Goal: Task Accomplishment & Management: Complete application form

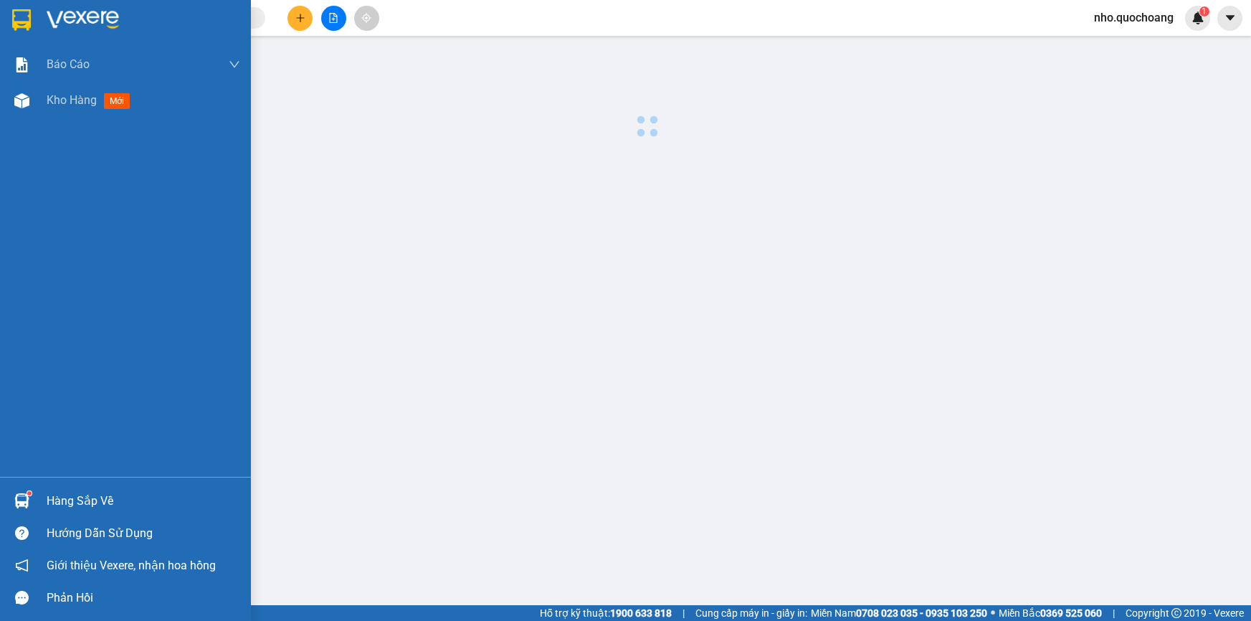
click at [49, 122] on div "Báo cáo Báo cáo dòng tiền (trạm) Doanh số tạo đơn theo VP gửi (trạm) Kho hàng m…" at bounding box center [125, 262] width 251 height 430
click at [56, 108] on div "Kho hàng mới" at bounding box center [92, 100] width 90 height 18
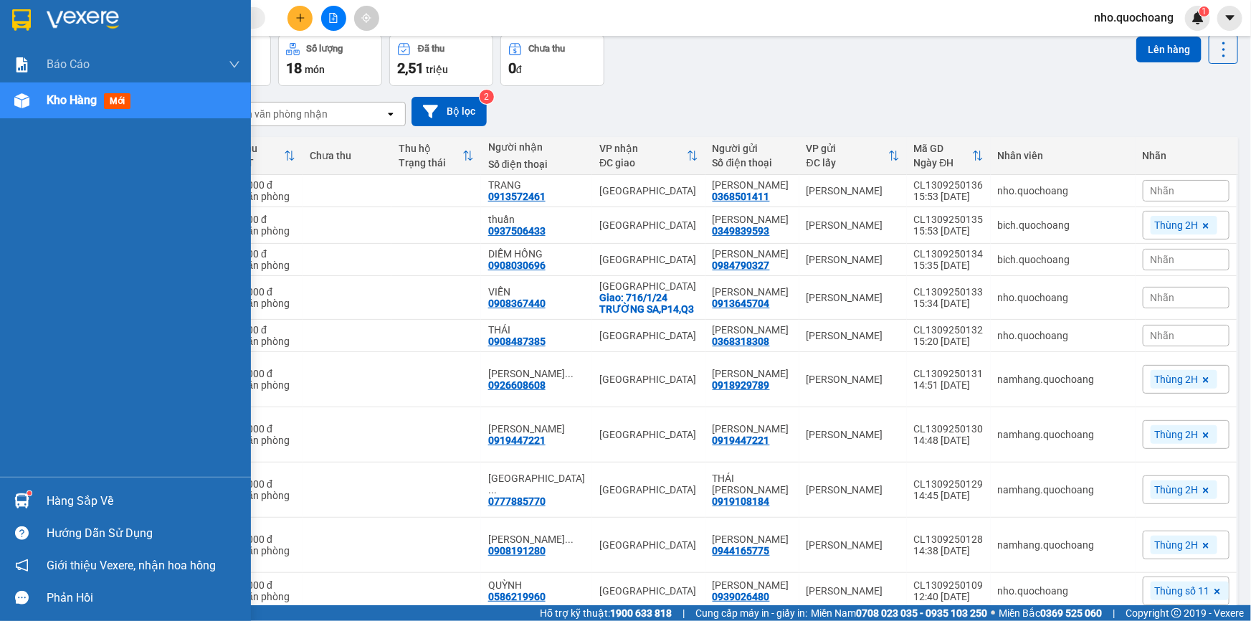
drag, startPoint x: 80, startPoint y: 494, endPoint x: 91, endPoint y: 488, distance: 12.8
click at [81, 493] on div "Hàng sắp về" at bounding box center [144, 502] width 194 height 22
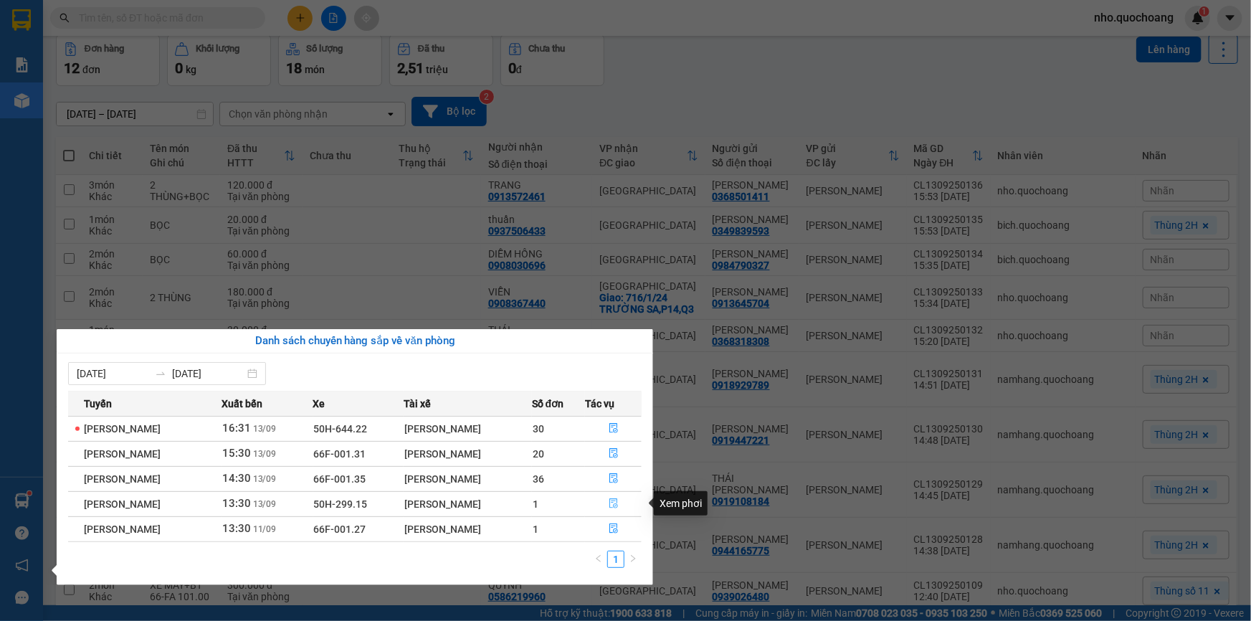
click at [615, 499] on icon "file-done" at bounding box center [614, 503] width 9 height 10
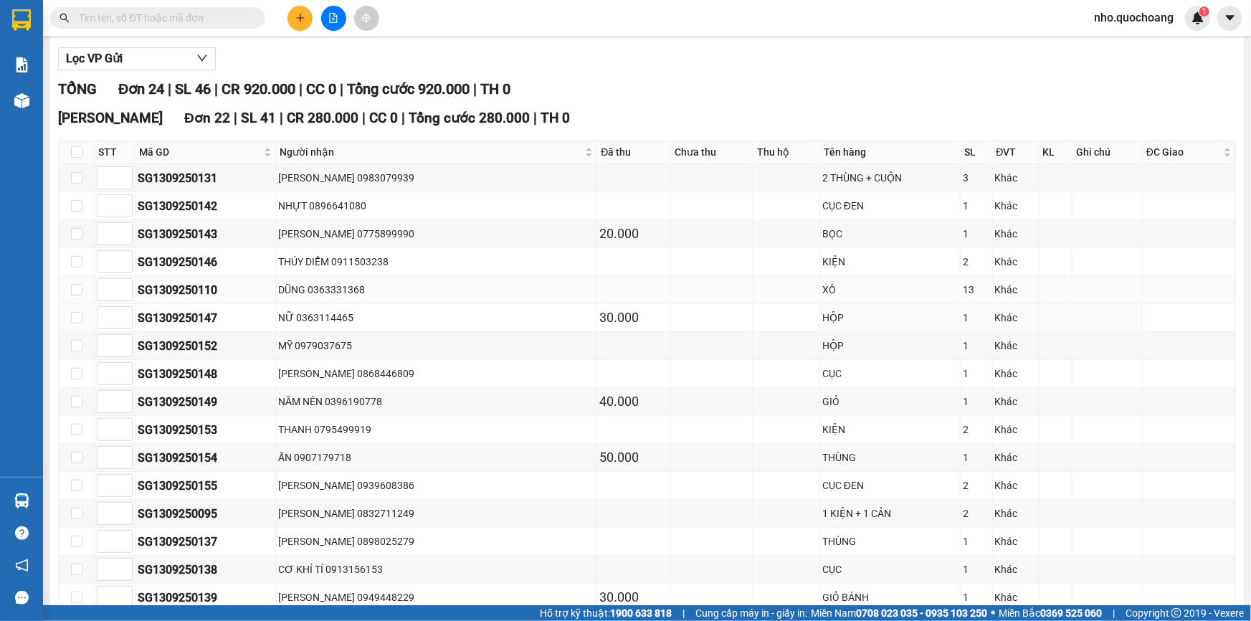
scroll to position [65, 0]
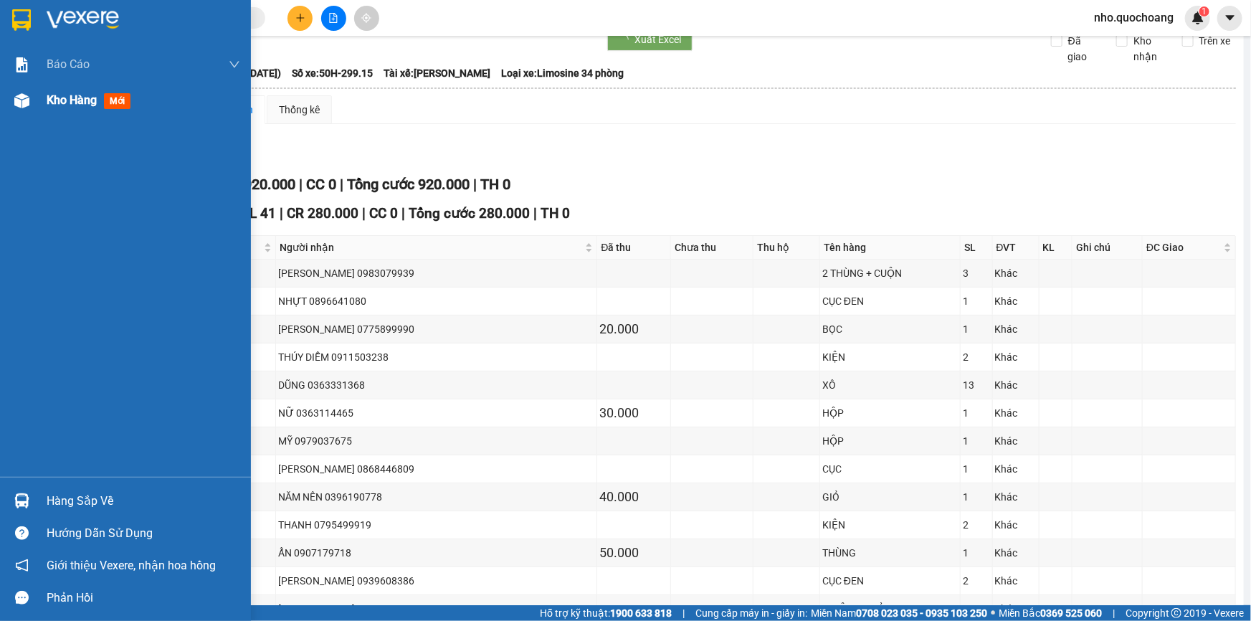
click at [51, 91] on div "Kho hàng mới" at bounding box center [92, 100] width 90 height 18
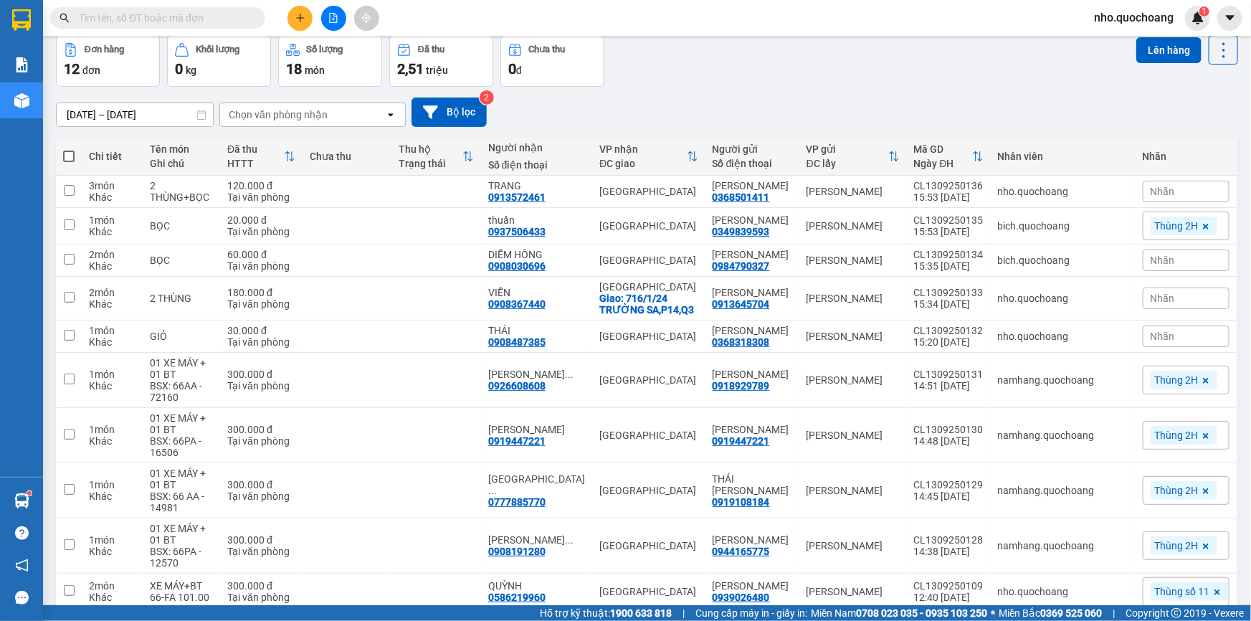
click at [1112, 19] on span "nho.quochoang" at bounding box center [1134, 18] width 103 height 18
click at [1114, 44] on span "Đăng xuất" at bounding box center [1140, 45] width 73 height 16
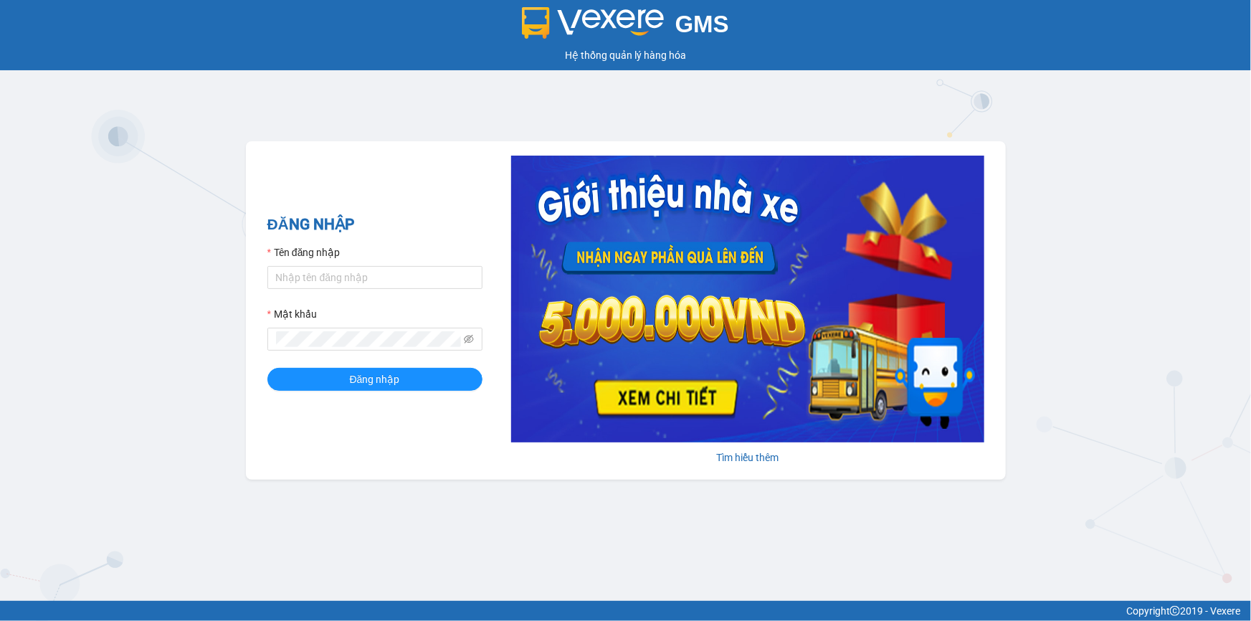
type input "minh.quochoang"
click at [267, 368] on button "Đăng nhập" at bounding box center [374, 379] width 215 height 23
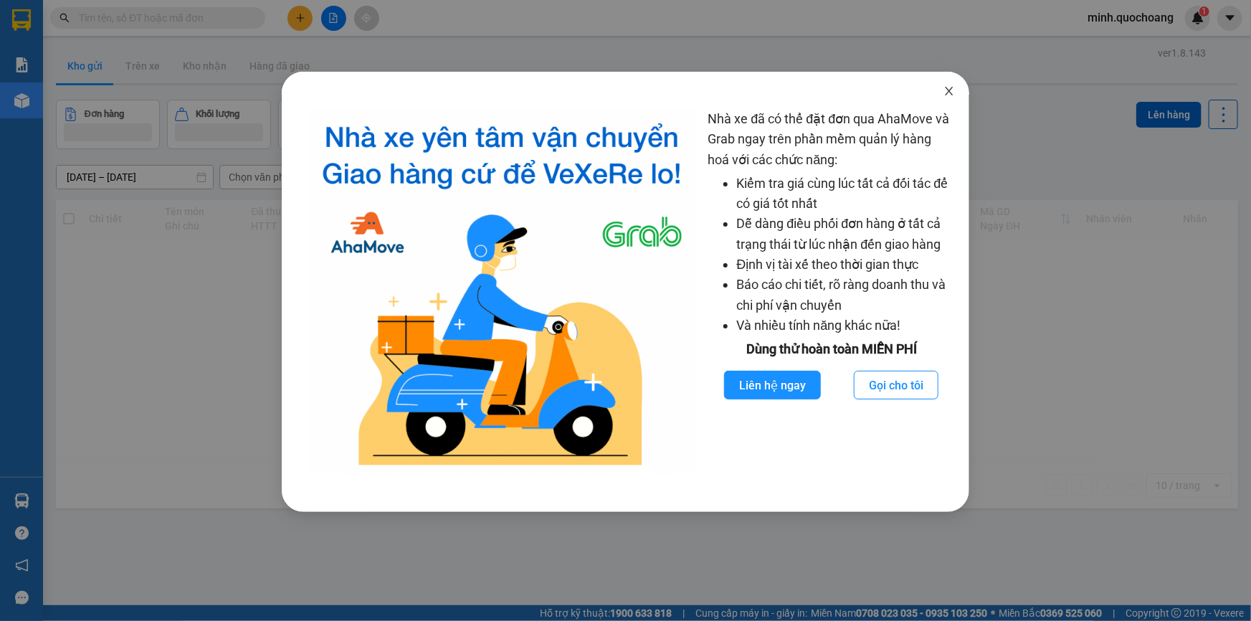
click at [947, 85] on icon "close" at bounding box center [949, 90] width 11 height 11
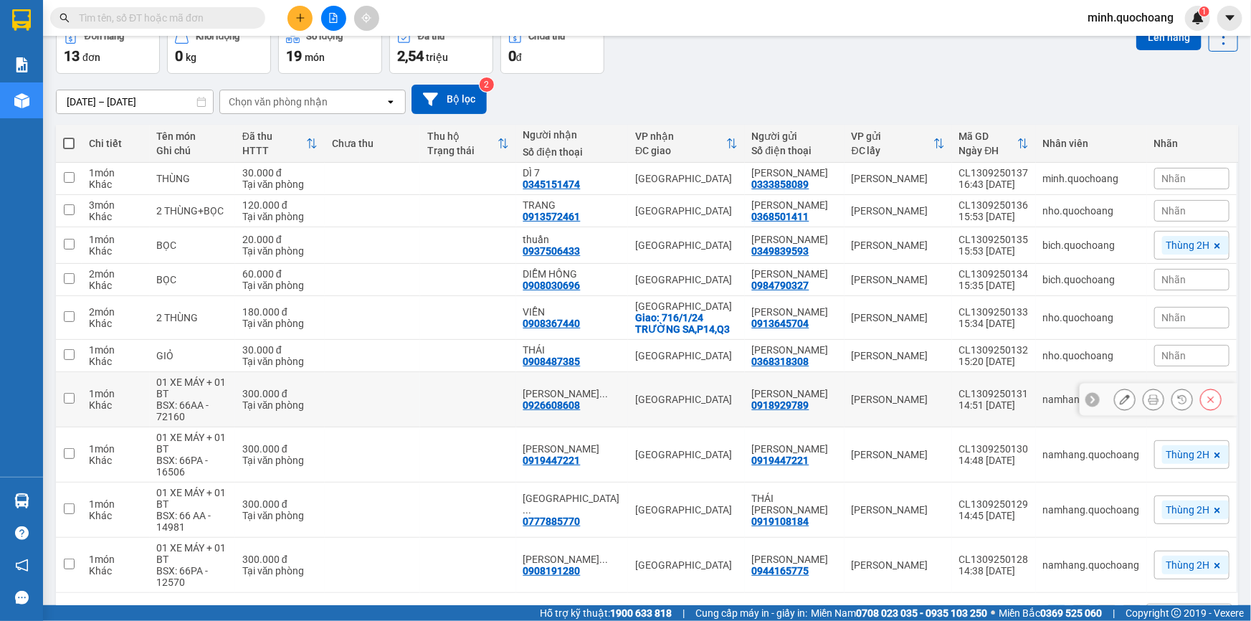
scroll to position [164, 0]
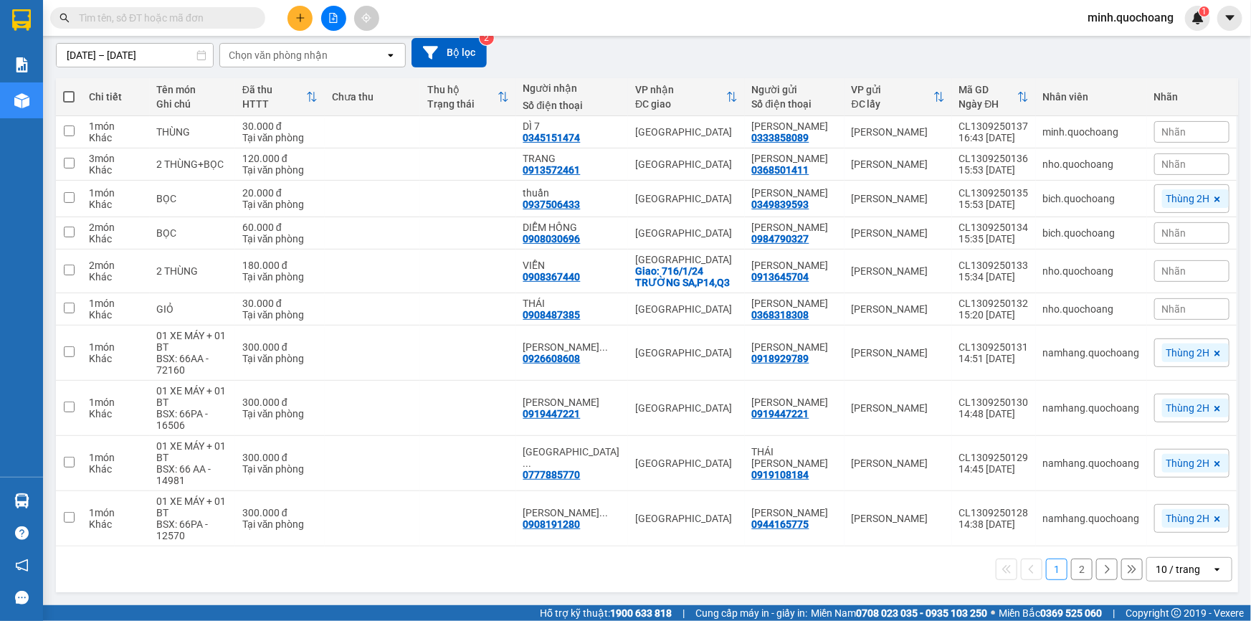
click at [1160, 577] on div "10 / trang" at bounding box center [1179, 569] width 65 height 23
click at [1161, 566] on div "100 / trang" at bounding box center [1180, 579] width 86 height 26
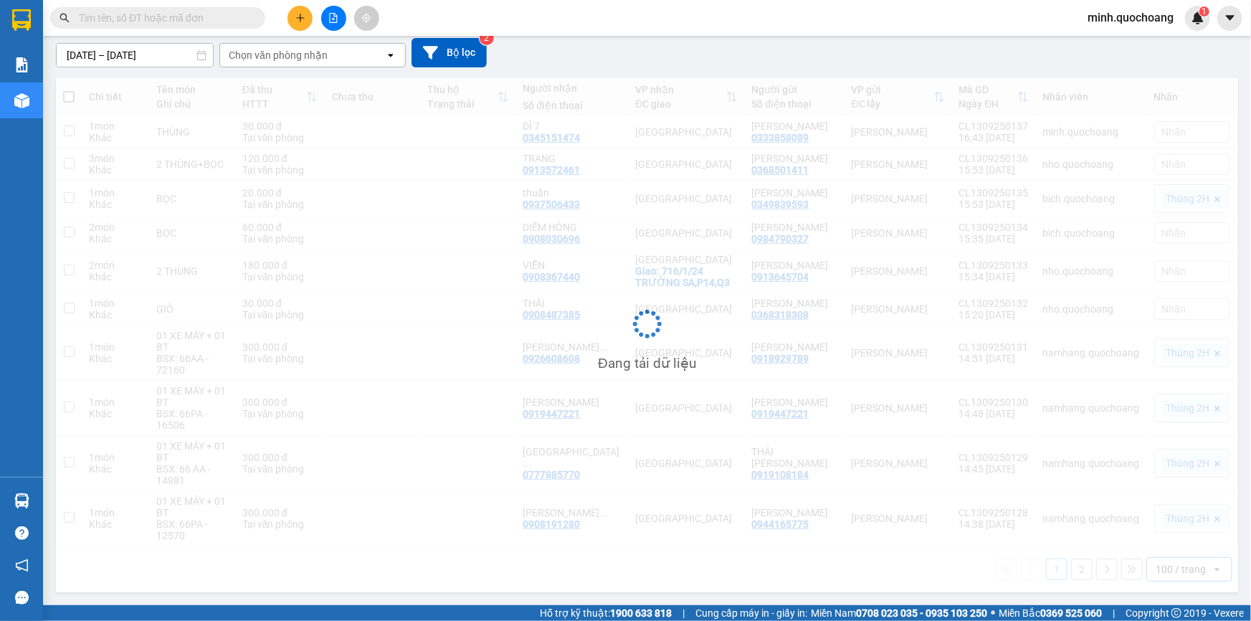
scroll to position [161, 0]
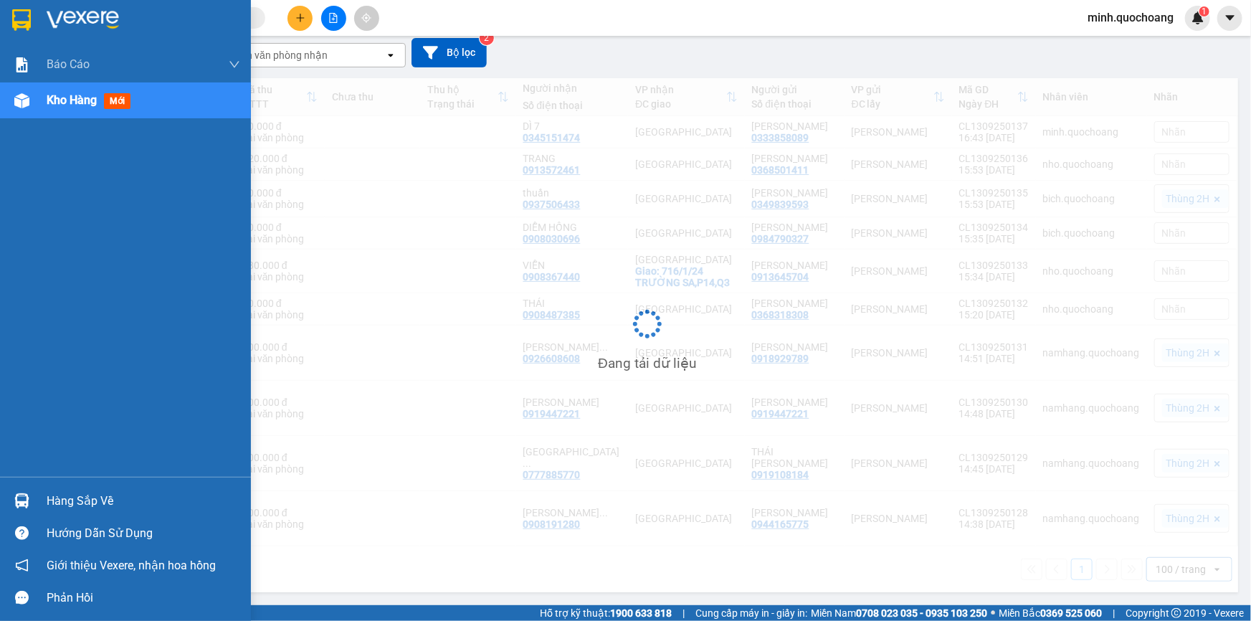
click at [103, 503] on div "Hàng sắp về" at bounding box center [144, 502] width 194 height 22
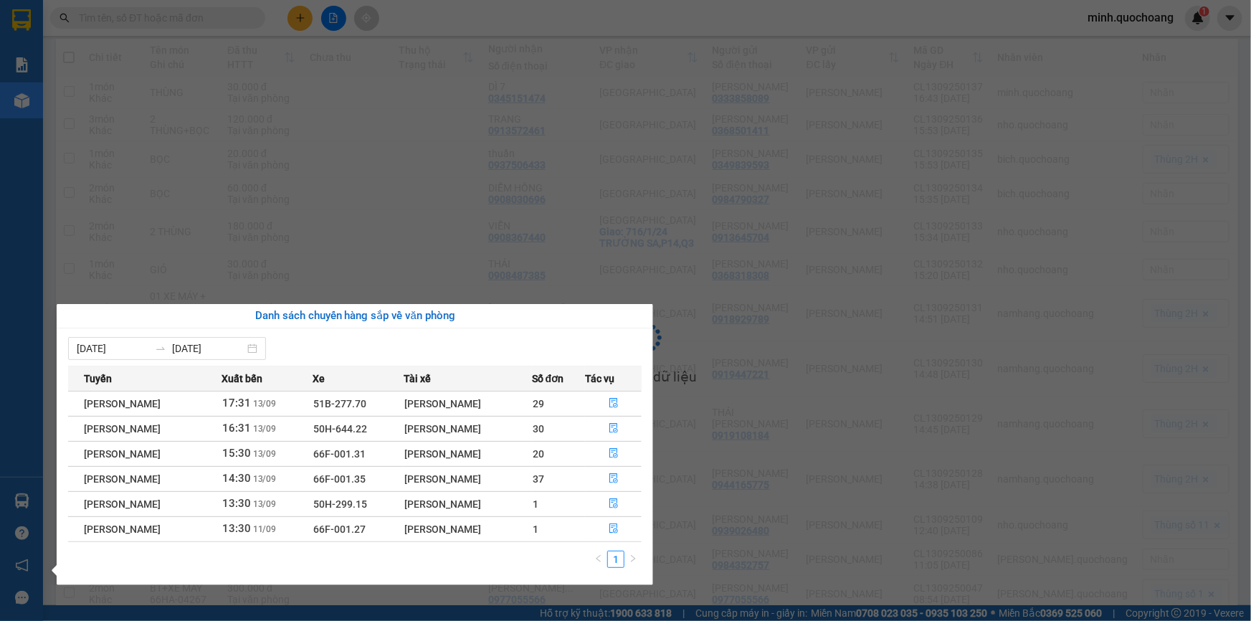
scroll to position [164, 0]
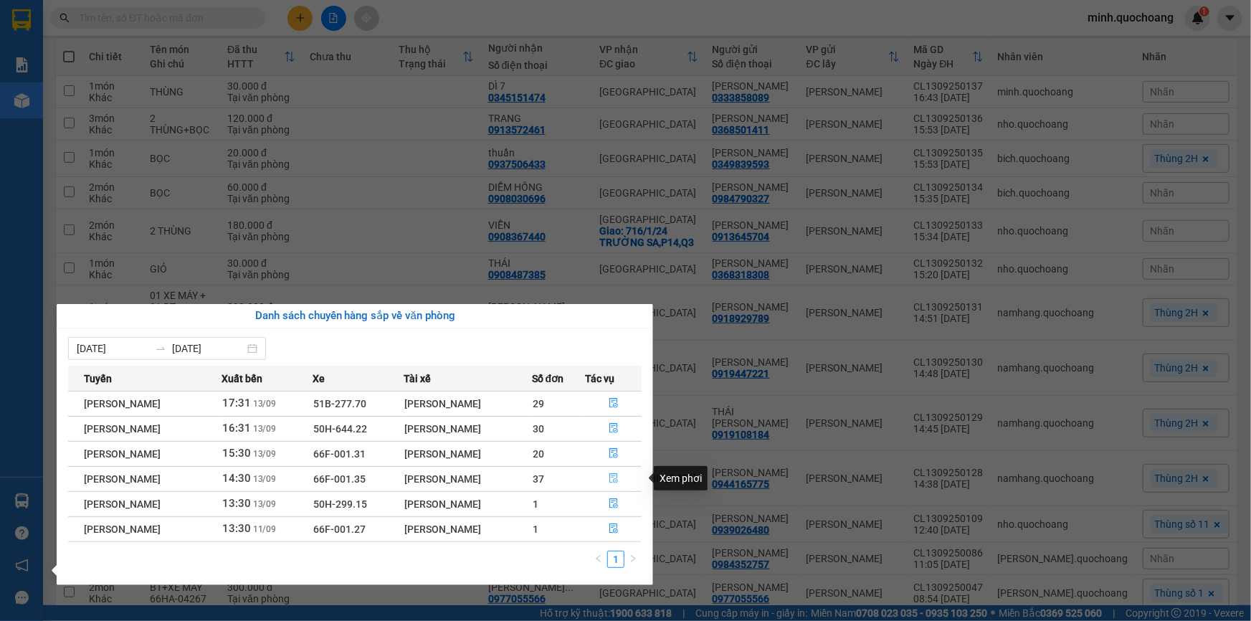
click at [623, 475] on button "button" at bounding box center [613, 479] width 55 height 23
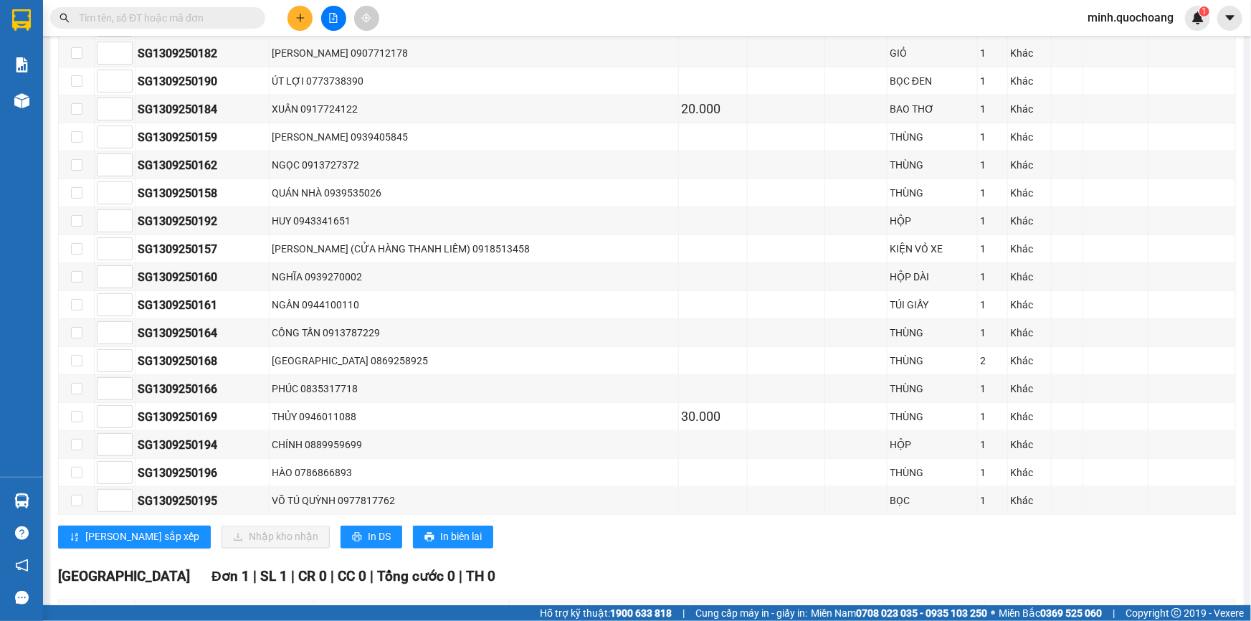
scroll to position [847, 0]
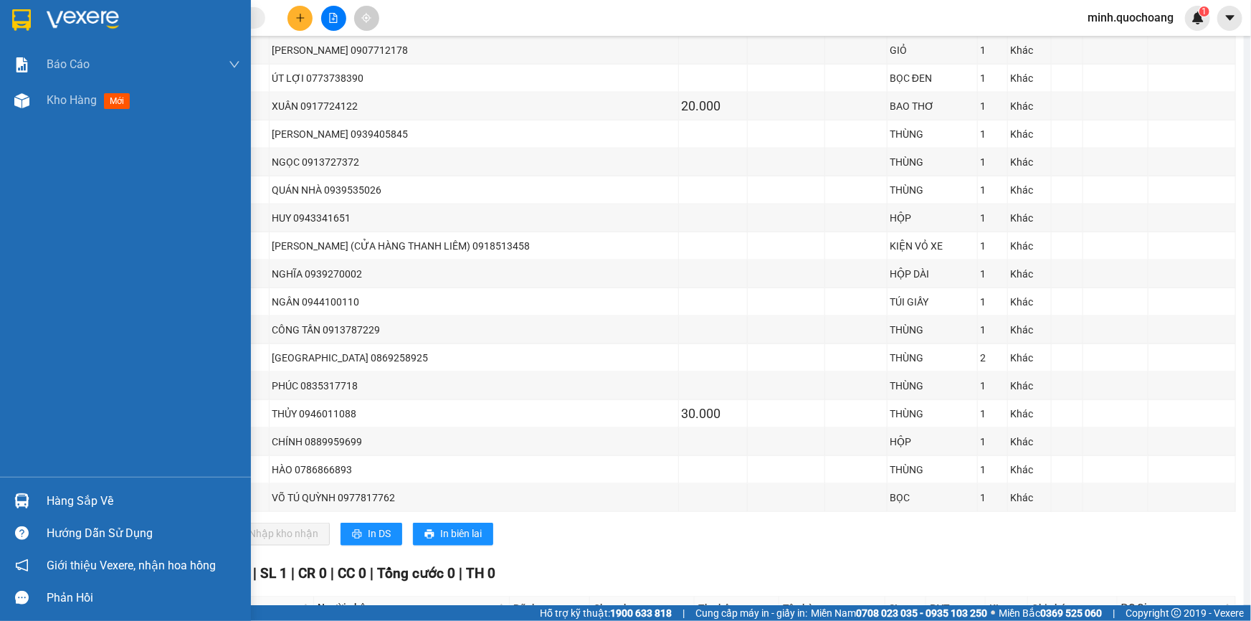
click at [44, 493] on div "Hàng sắp về" at bounding box center [125, 501] width 251 height 32
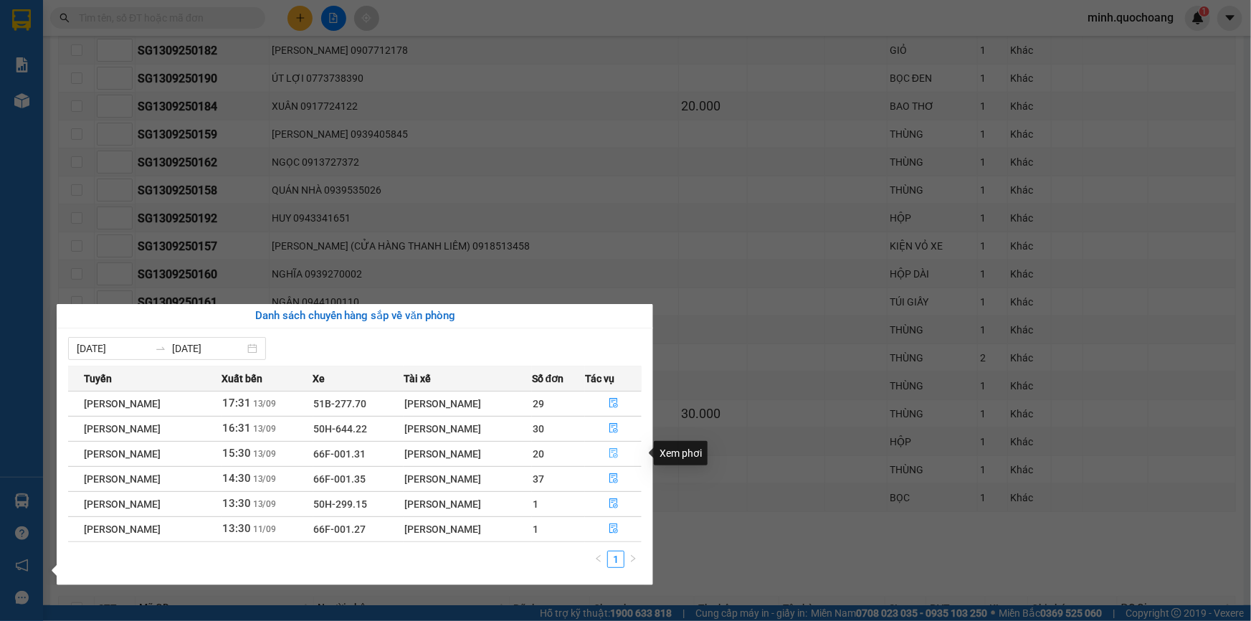
click at [617, 448] on icon "file-done" at bounding box center [614, 453] width 10 height 10
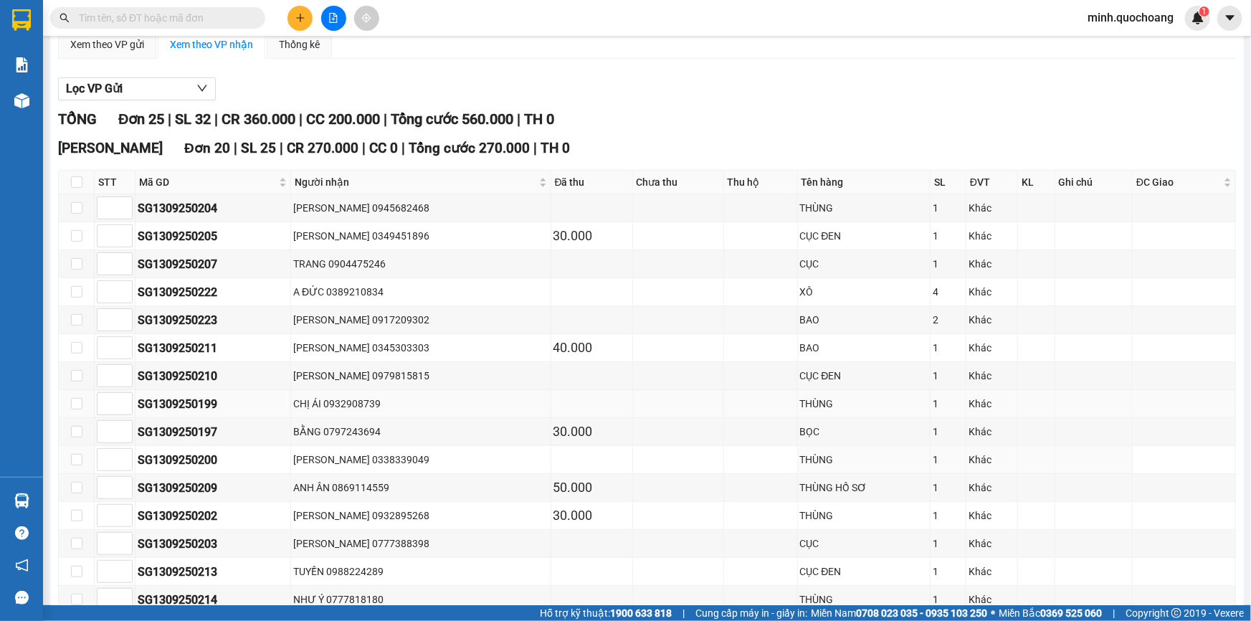
scroll to position [260, 0]
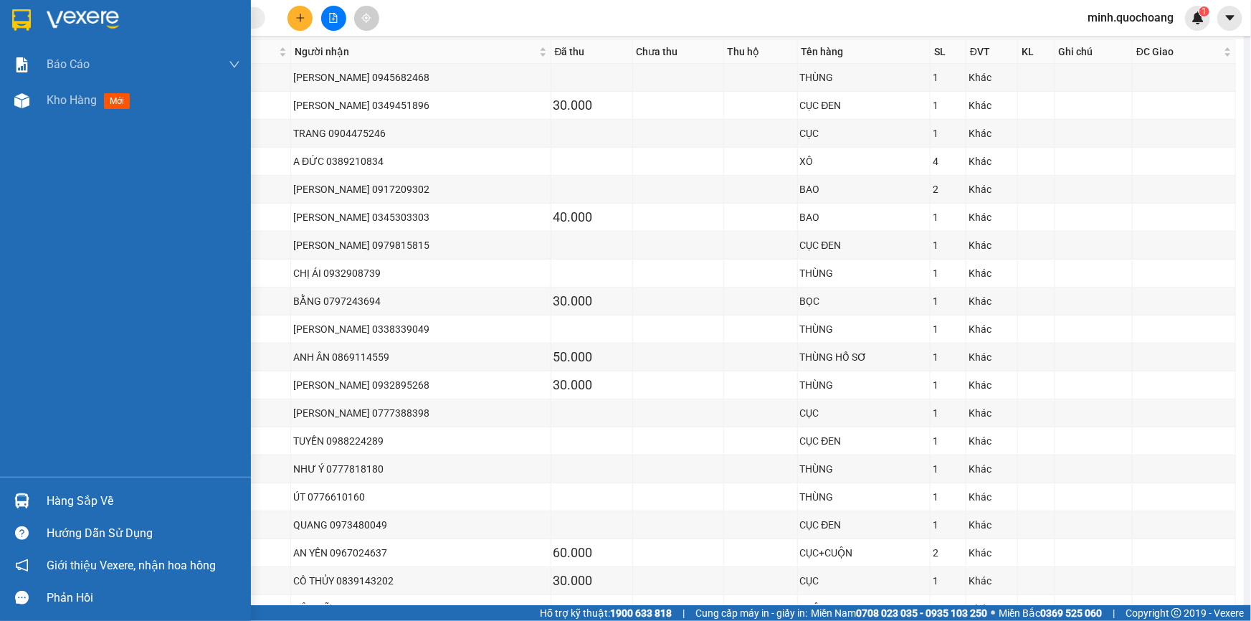
click at [52, 495] on div "Hàng sắp về" at bounding box center [144, 502] width 194 height 22
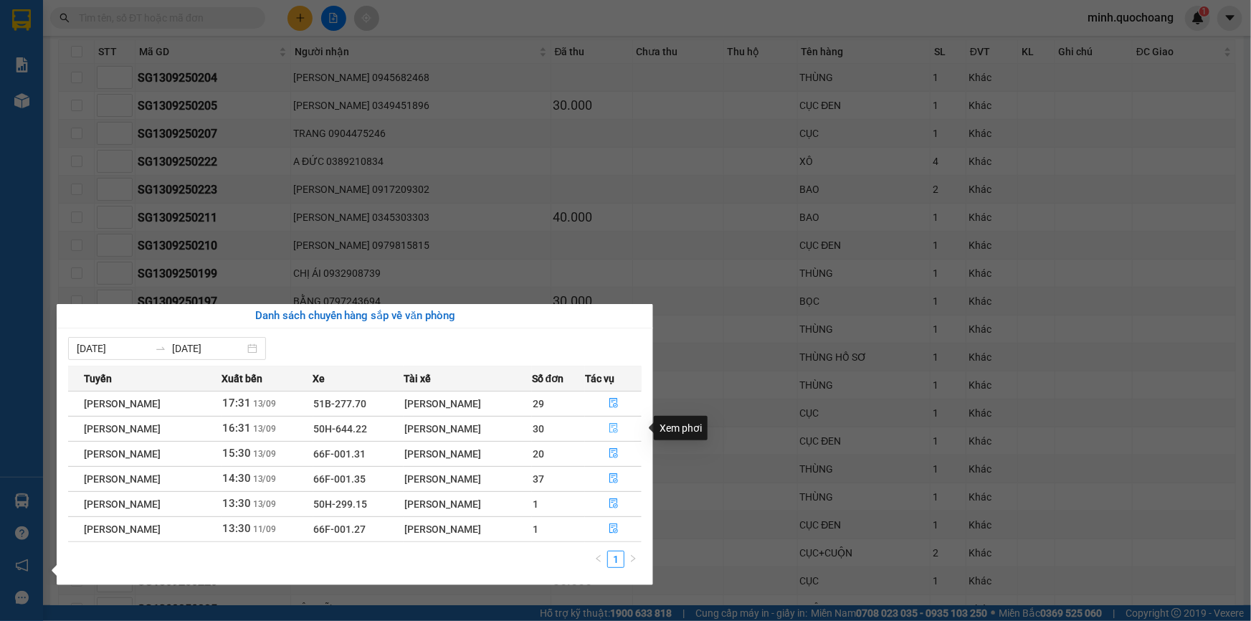
click at [617, 423] on icon "file-done" at bounding box center [614, 428] width 10 height 10
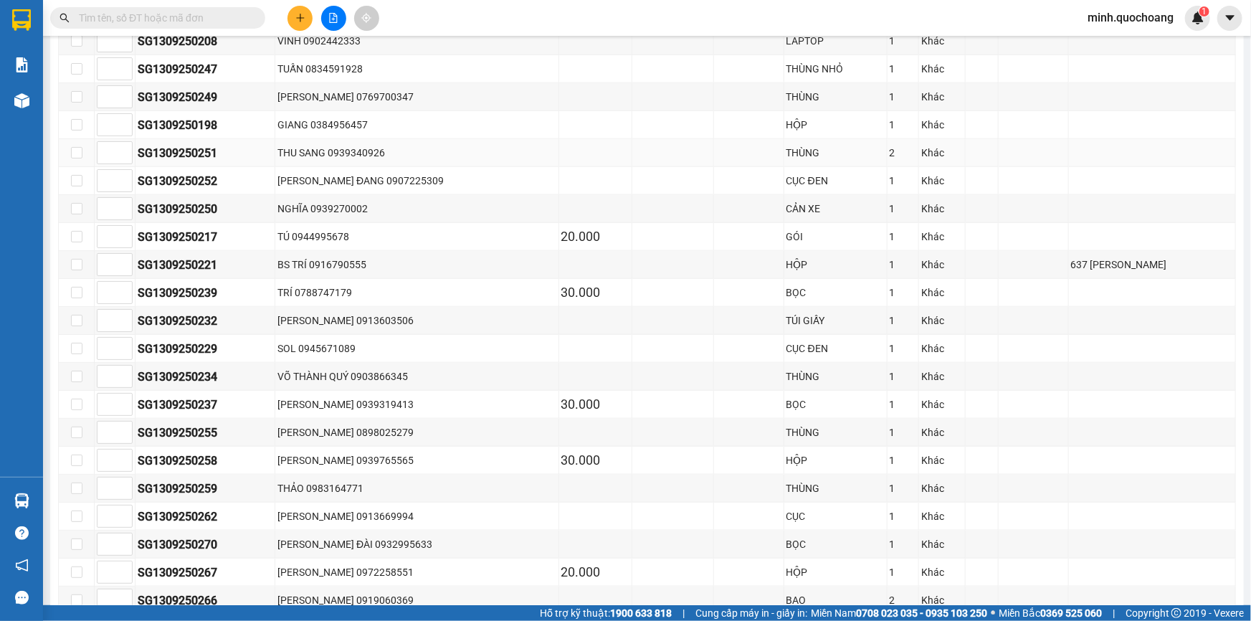
scroll to position [843, 0]
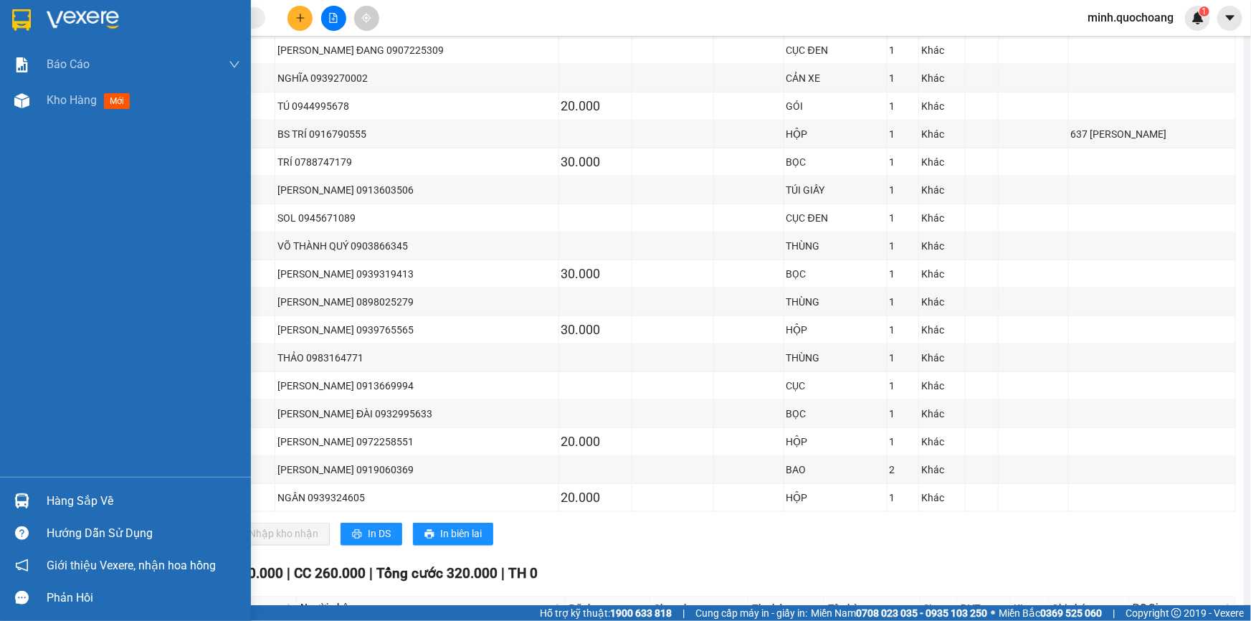
click at [32, 495] on div at bounding box center [21, 500] width 25 height 25
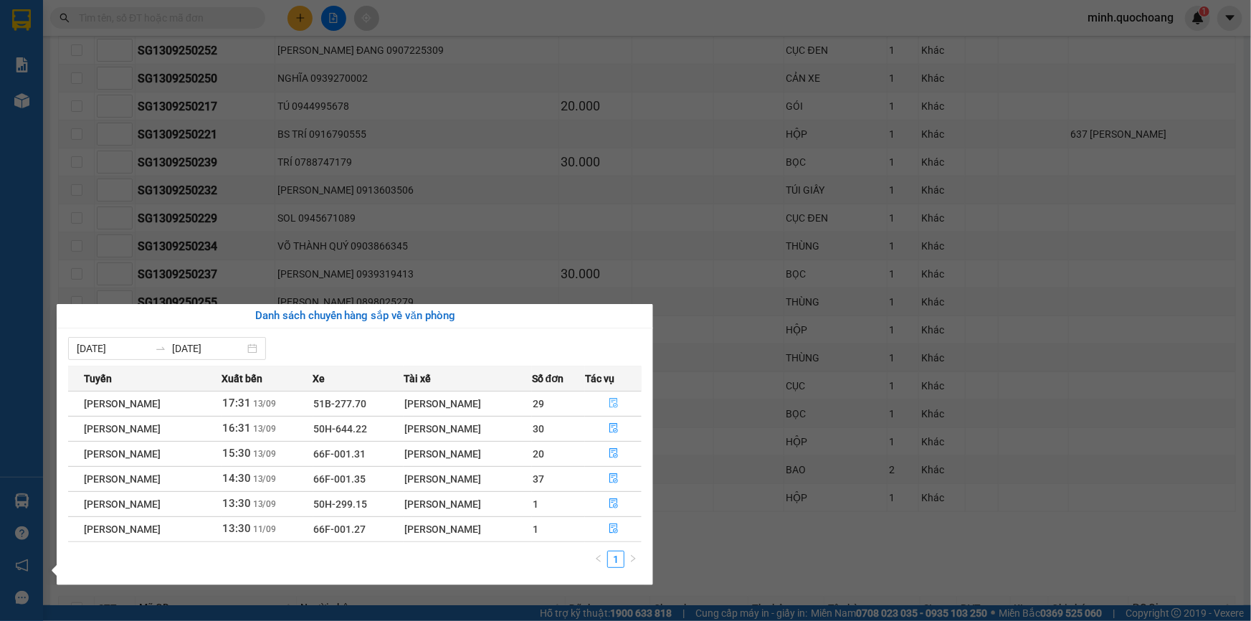
click at [615, 401] on icon "file-done" at bounding box center [614, 403] width 9 height 10
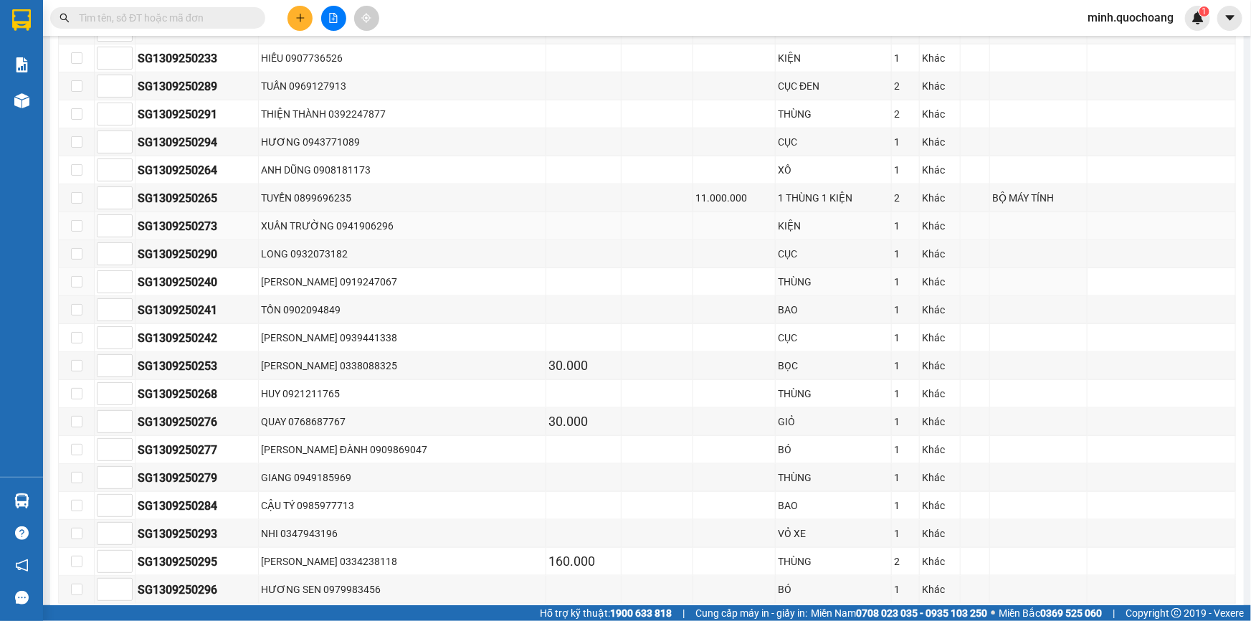
scroll to position [789, 0]
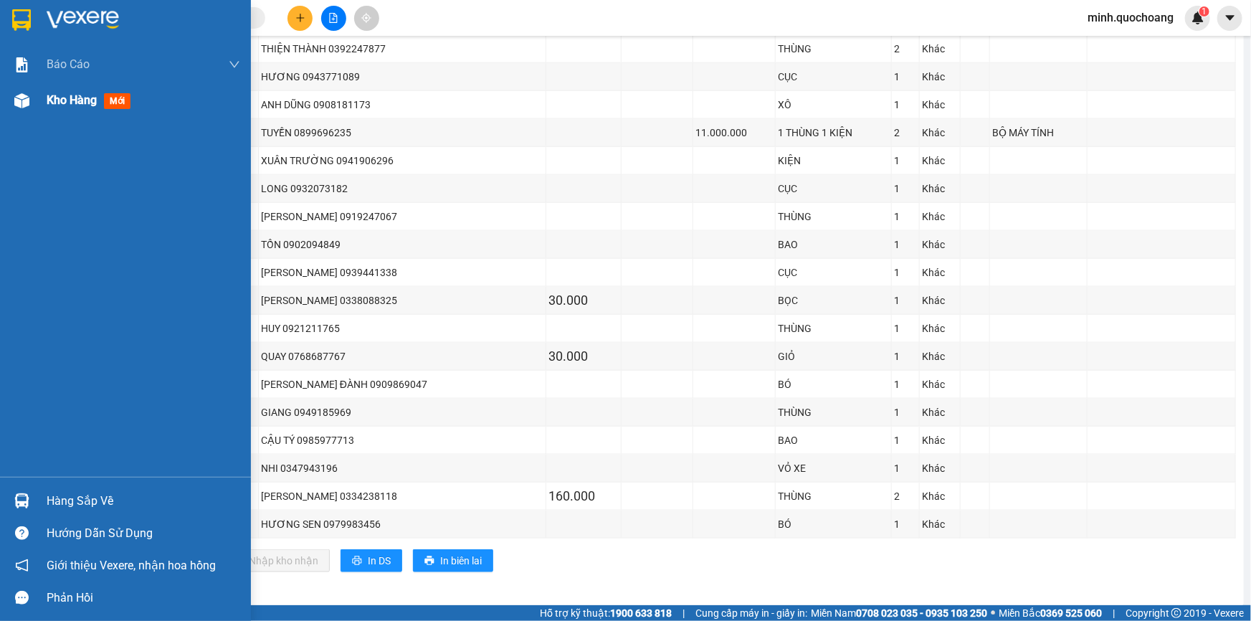
click at [50, 104] on span "Kho hàng" at bounding box center [72, 100] width 50 height 14
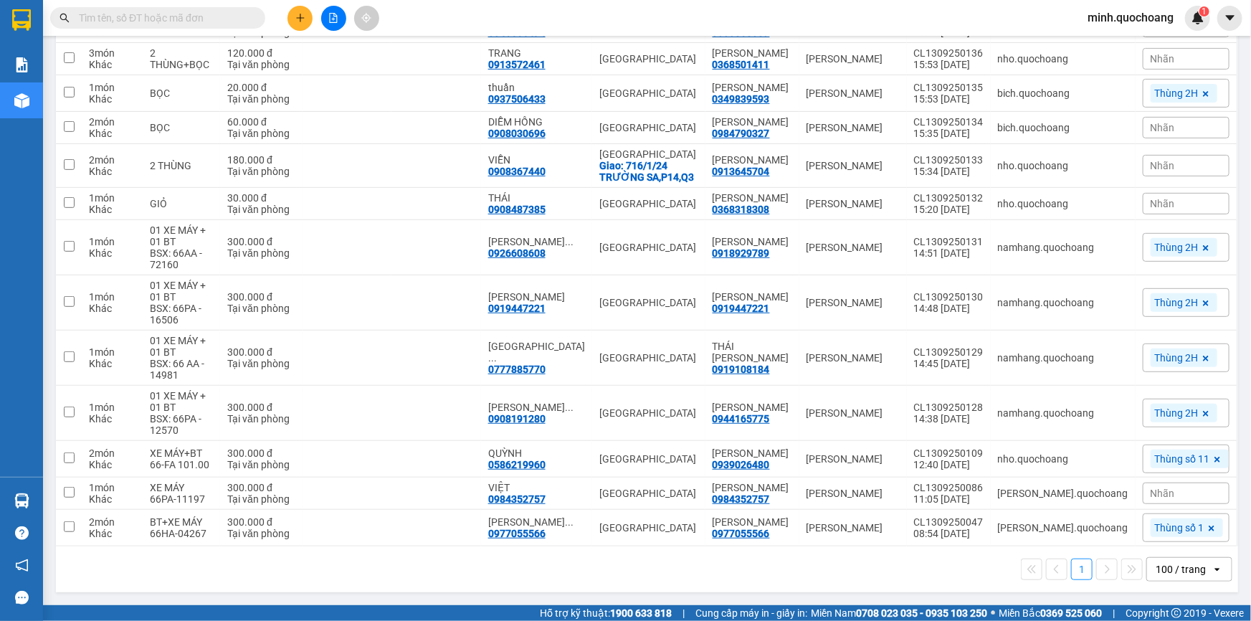
scroll to position [295, 0]
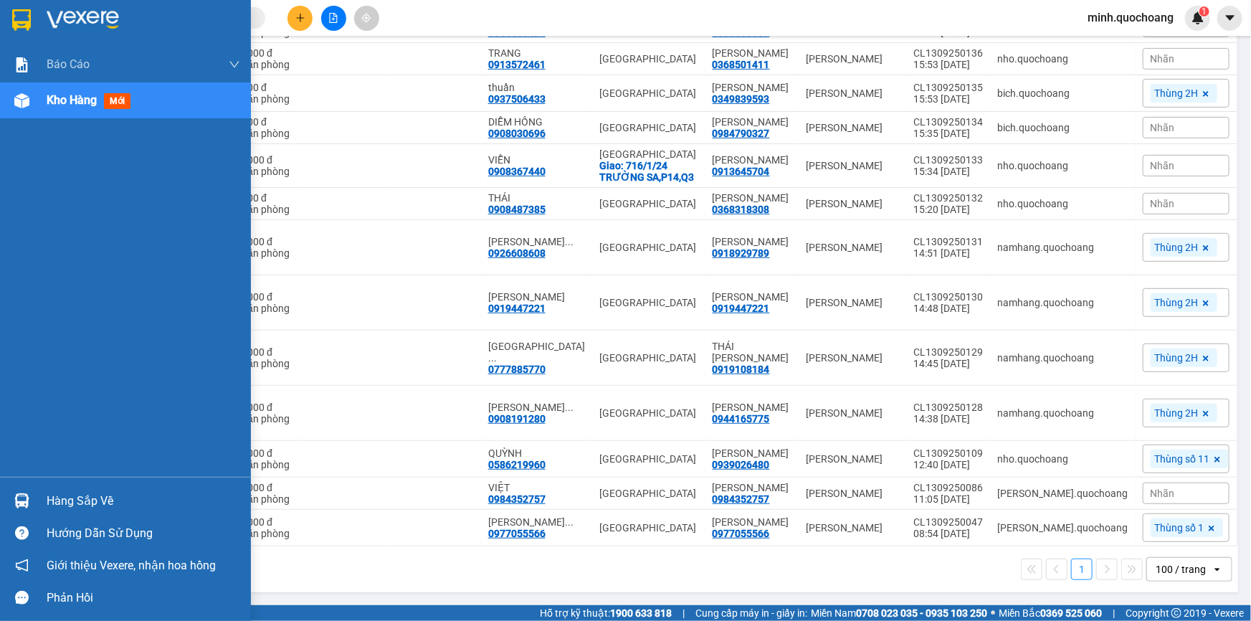
click at [78, 498] on div "Hàng sắp về" at bounding box center [144, 502] width 194 height 22
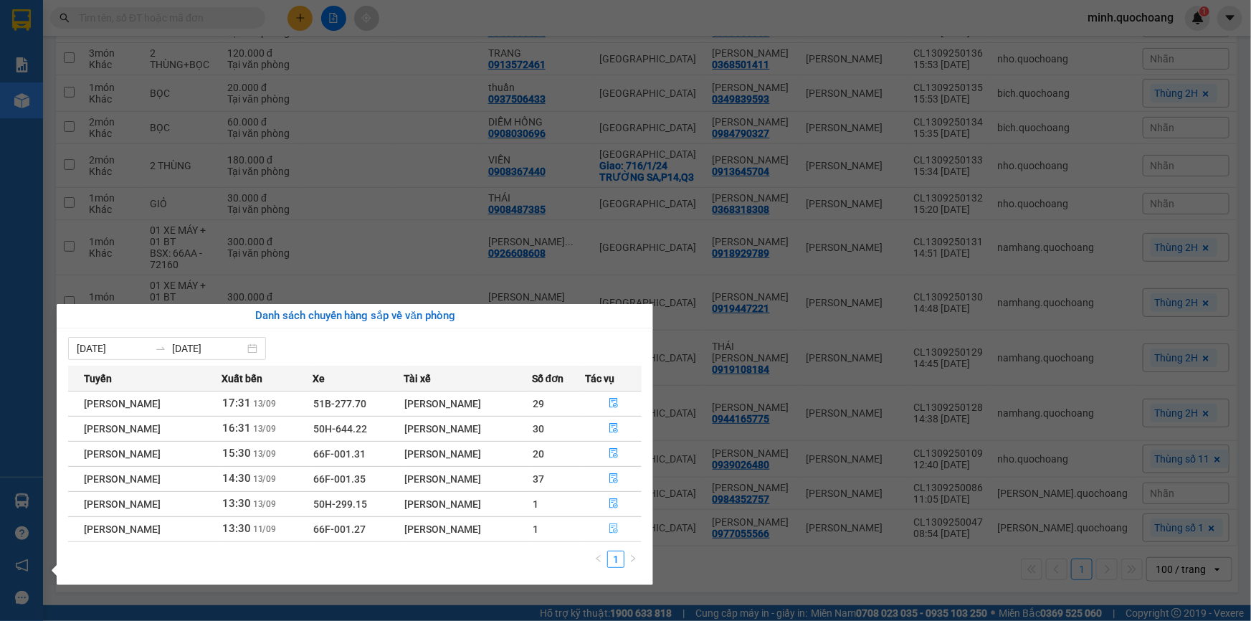
click at [618, 526] on icon "file-done" at bounding box center [614, 529] width 9 height 10
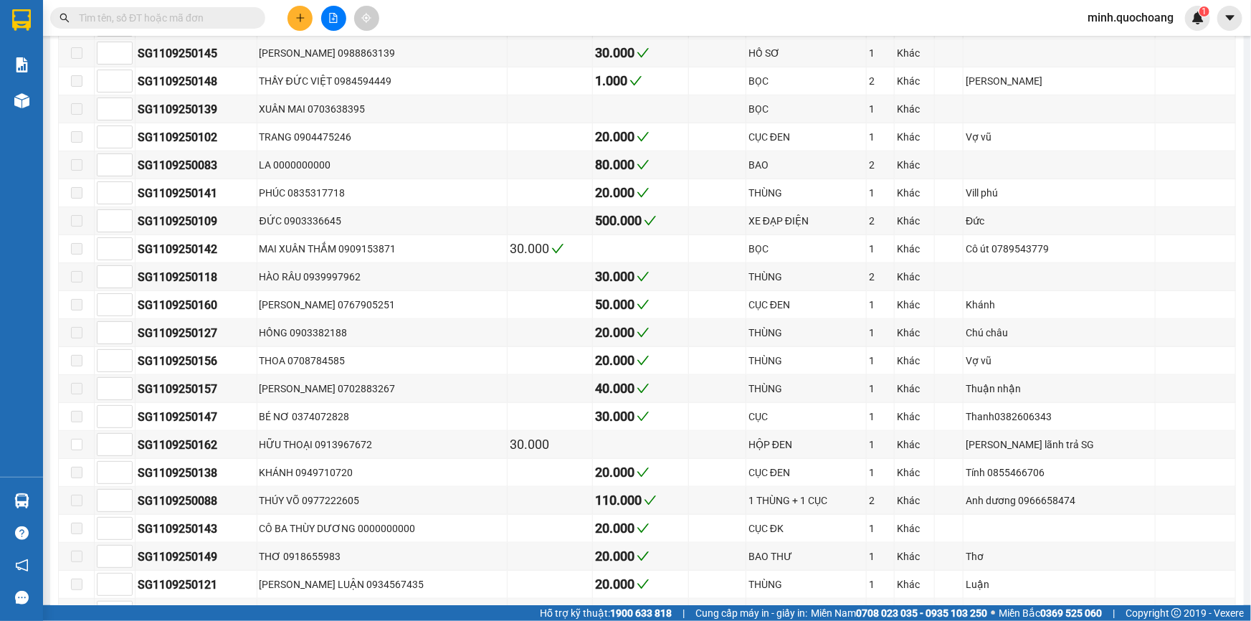
type input "[DATE]"
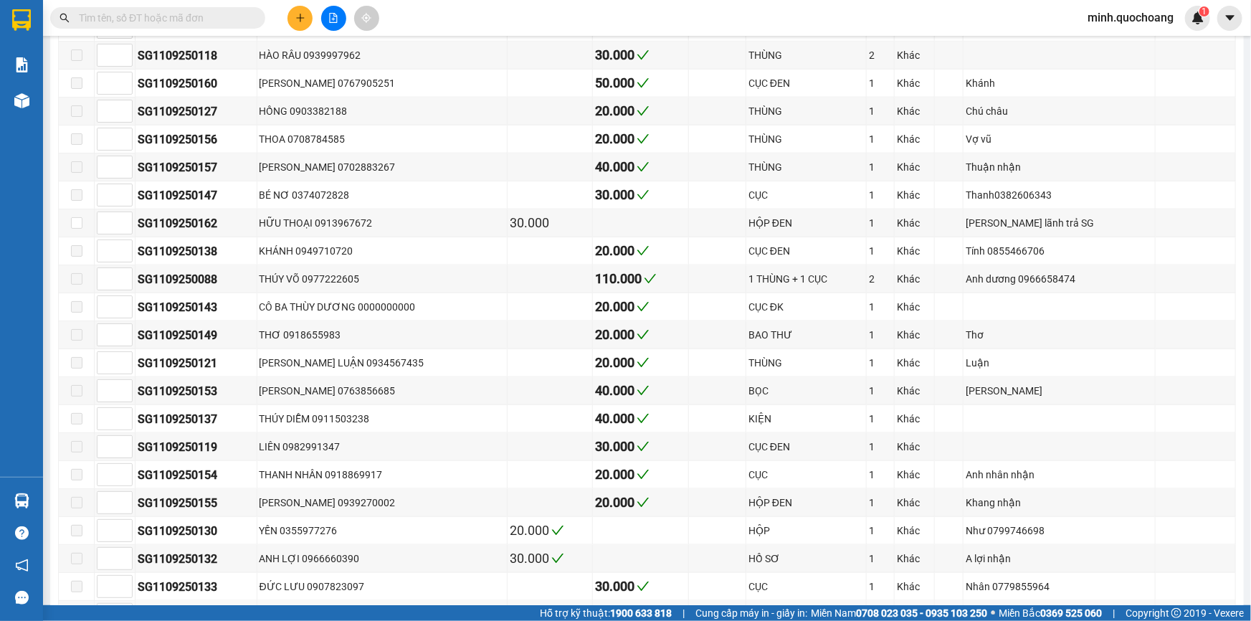
scroll to position [782, 0]
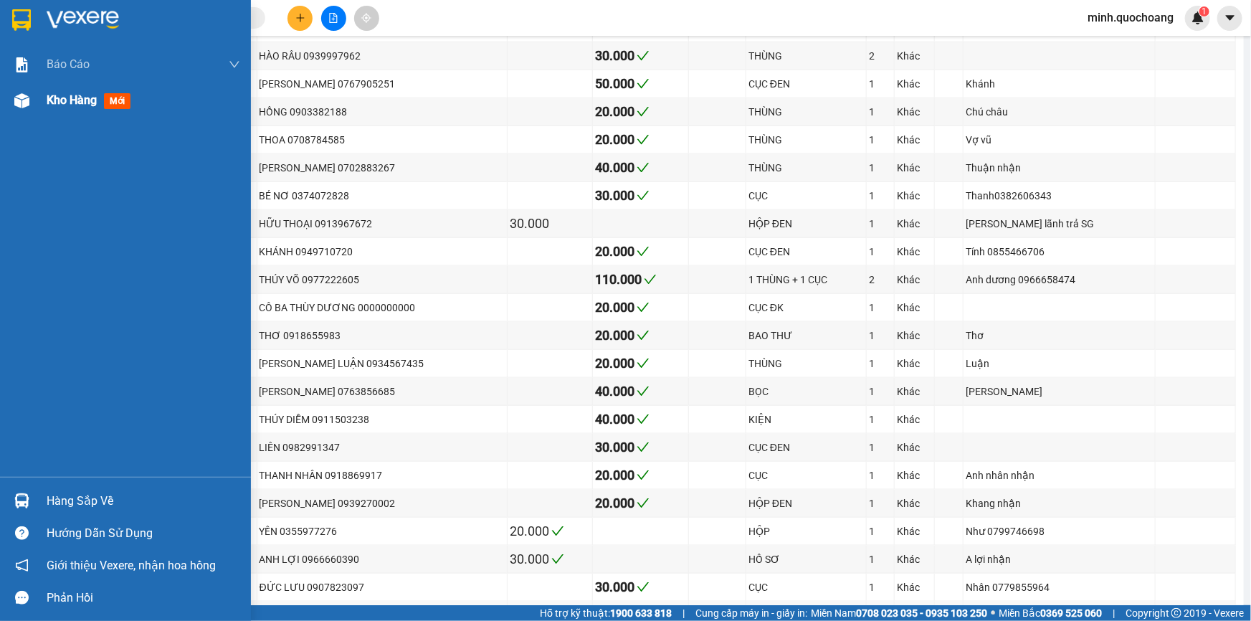
click at [64, 107] on span "Kho hàng" at bounding box center [72, 100] width 50 height 14
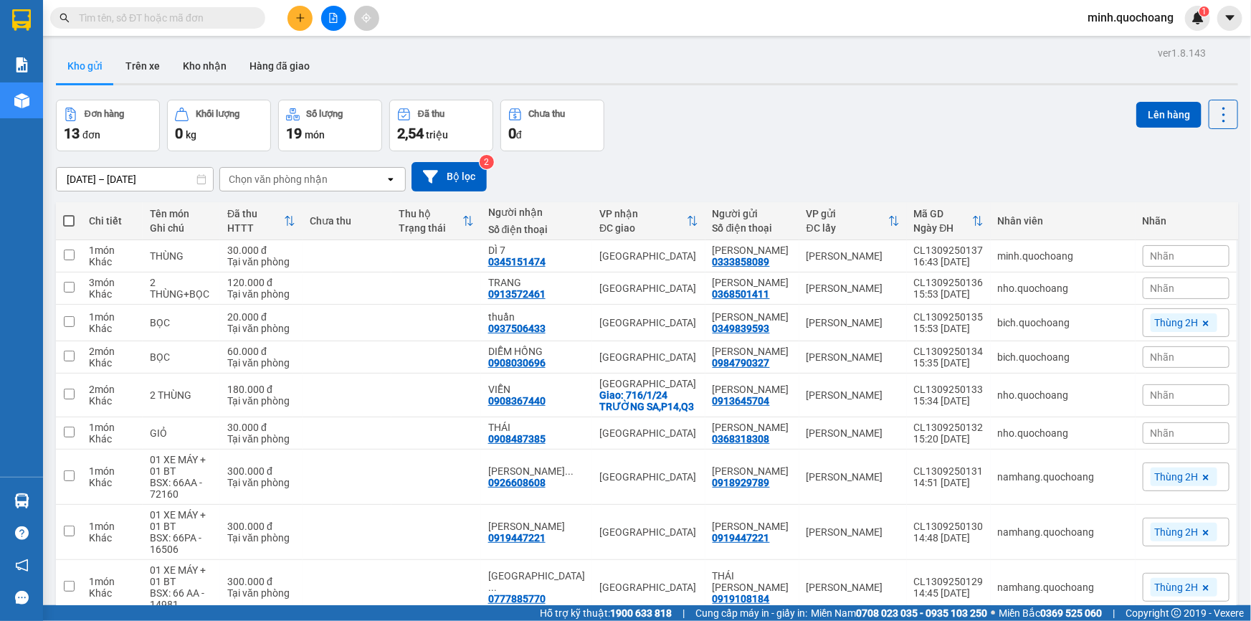
click at [197, 19] on input "text" at bounding box center [163, 18] width 169 height 16
paste input "0888333376"
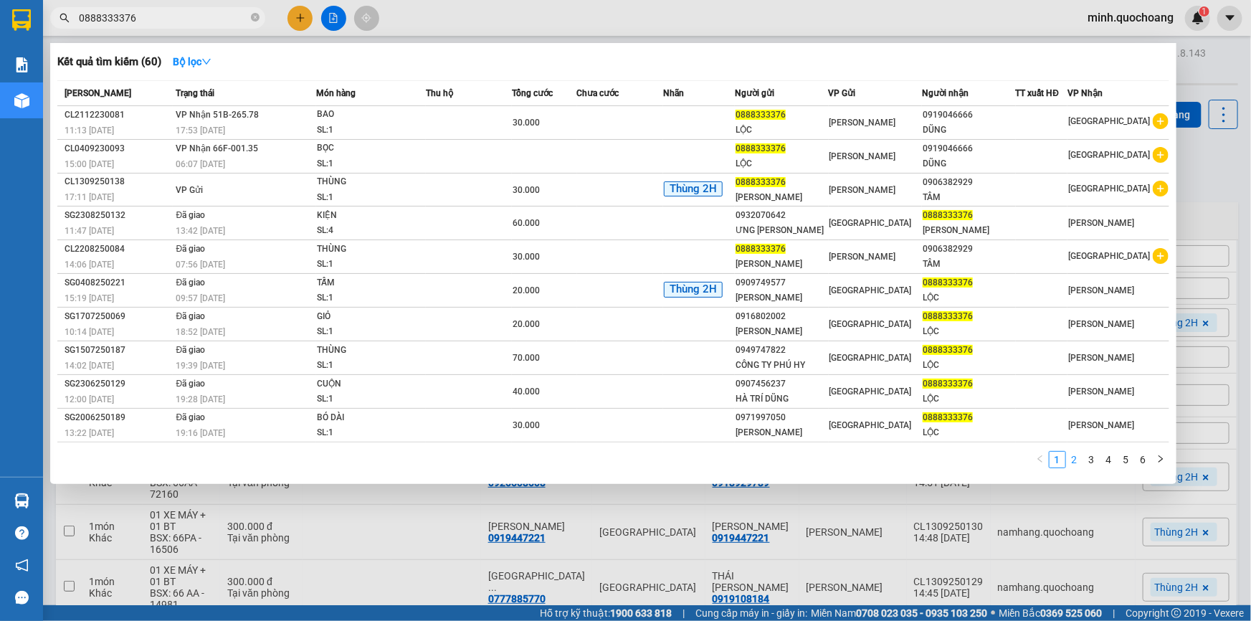
type input "0888333376"
click at [1075, 459] on link "2" at bounding box center [1075, 460] width 16 height 16
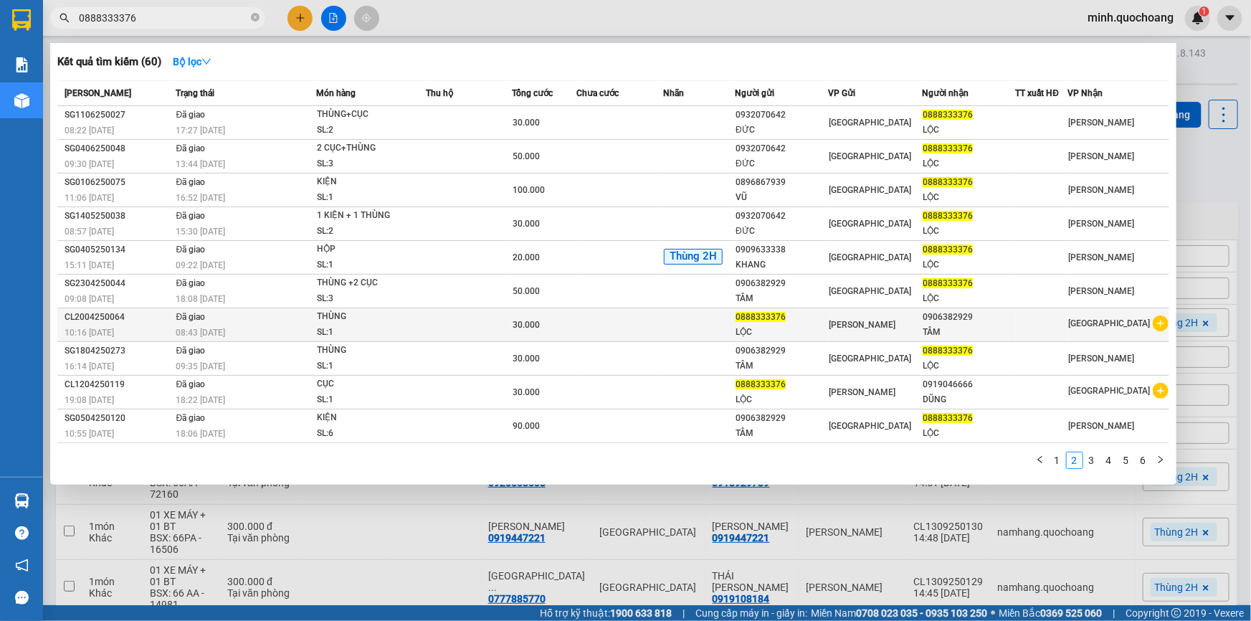
click at [623, 323] on td at bounding box center [620, 325] width 86 height 34
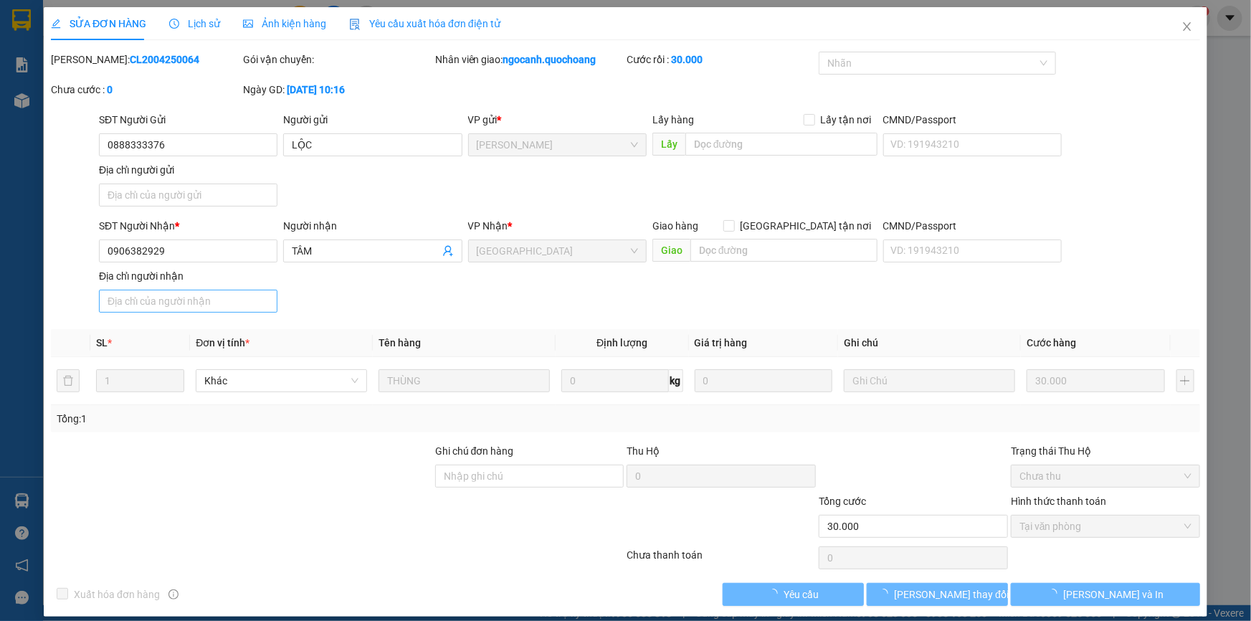
type input "0888333376"
type input "LỘC"
type input "0906382929"
type input "TÂM"
type input "30.000"
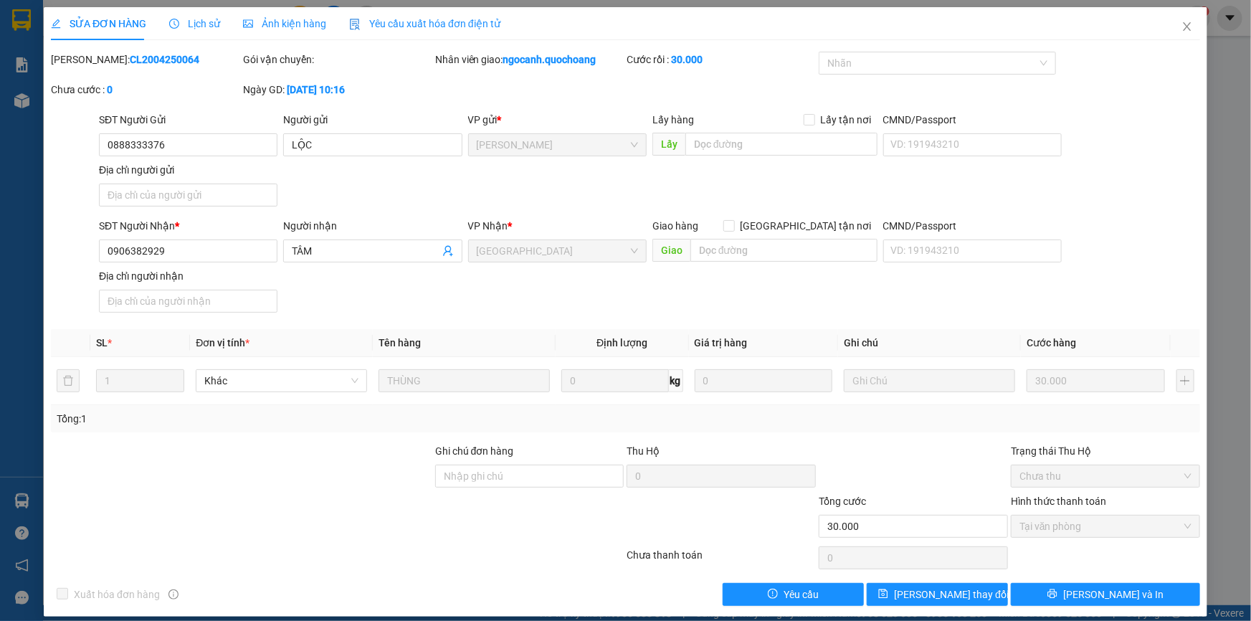
click at [362, 188] on div "SĐT Người Gửi 0888333376 0888333376 Người gửi LỘC VP gửi * Cao Lãnh Lấy hàng Lấ…" at bounding box center [649, 162] width 1107 height 100
click at [1183, 25] on icon "close" at bounding box center [1187, 26] width 8 height 9
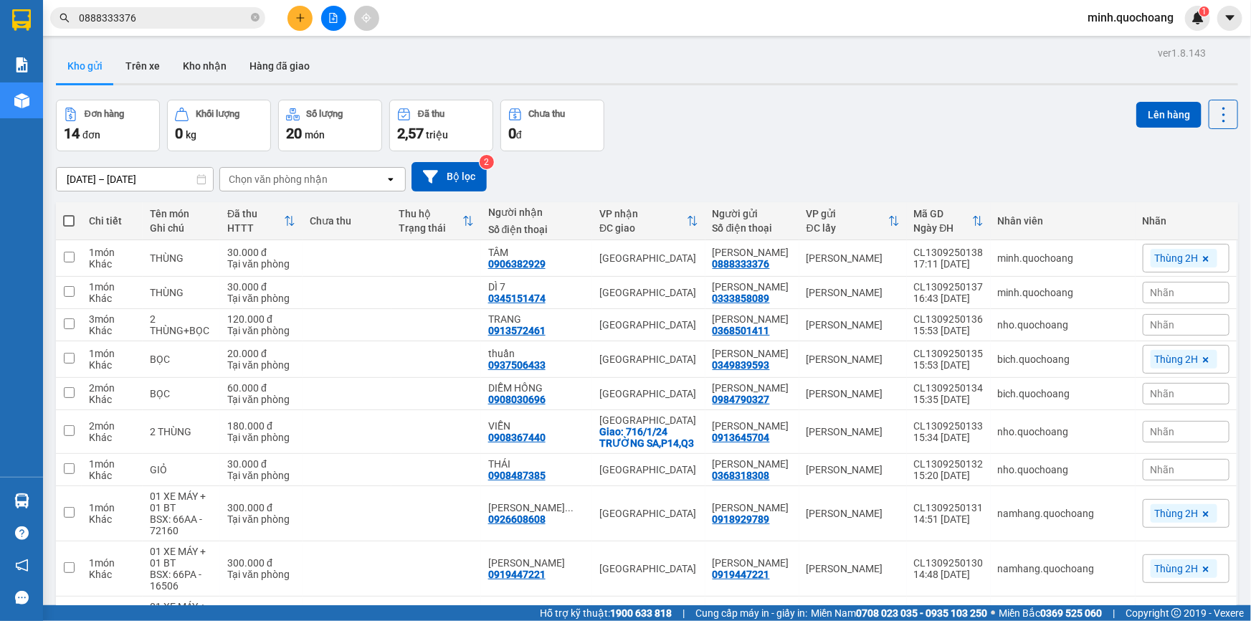
click at [199, 29] on div "Kết quả tìm kiếm ( 60 ) Bộ lọc Mã ĐH Trạng thái Món hàng Thu hộ Tổng cước Chưa …" at bounding box center [140, 18] width 280 height 25
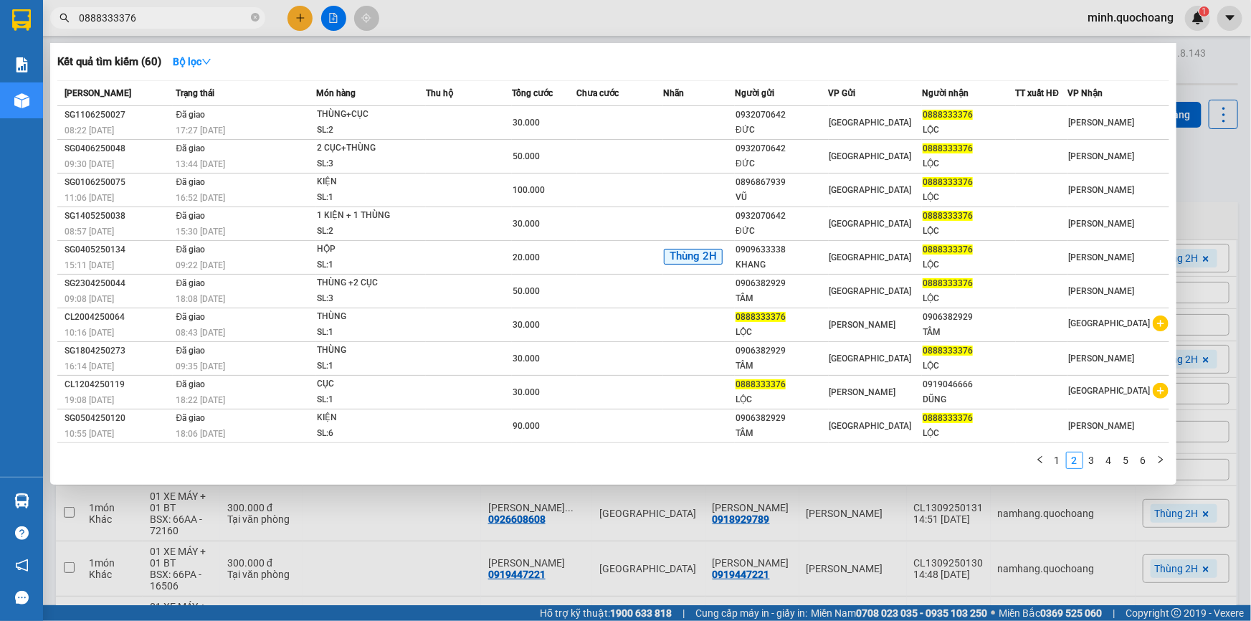
click at [198, 22] on input "0888333376" at bounding box center [163, 18] width 169 height 16
click at [192, 20] on input "0888333376" at bounding box center [163, 18] width 169 height 16
click at [191, 19] on input "0888333376" at bounding box center [163, 18] width 169 height 16
paste input "PHẠM TẤN LỘC"
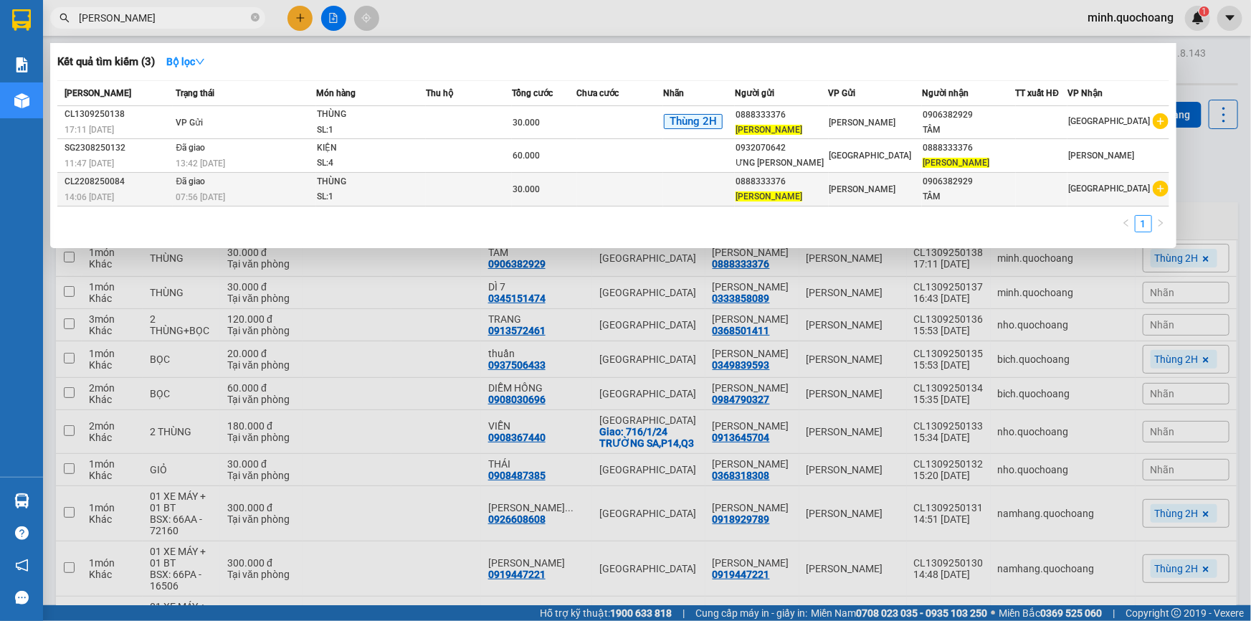
type input "PHẠM TẤN LỘC"
click at [498, 196] on td at bounding box center [469, 190] width 86 height 34
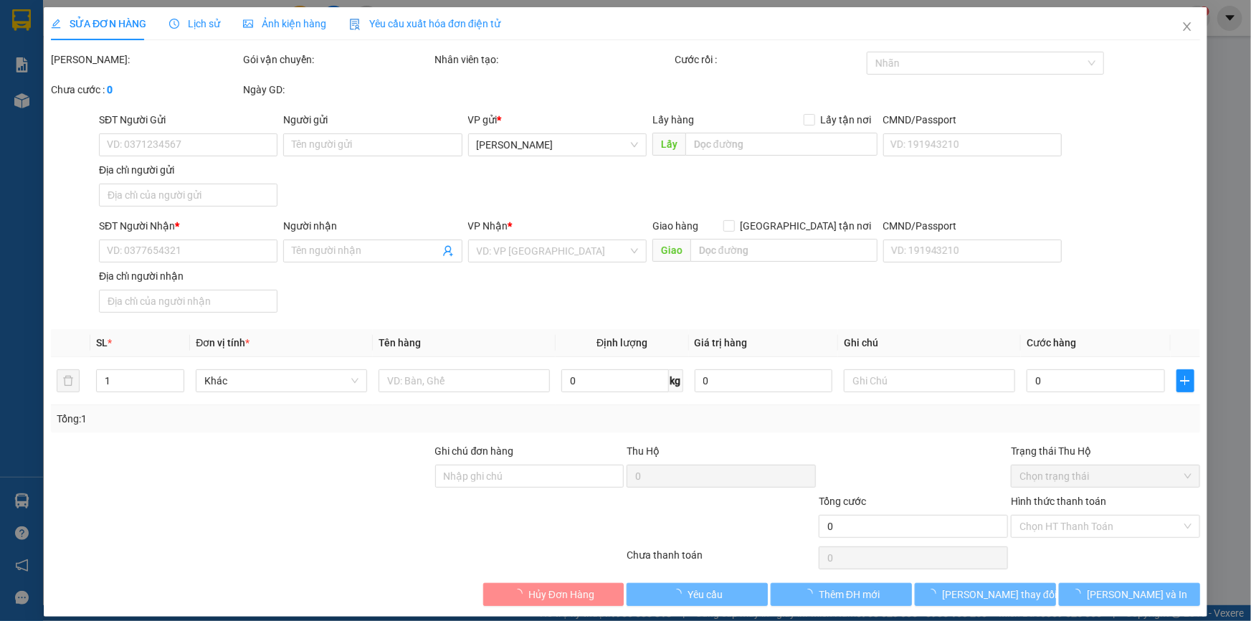
type input "0888333376"
type input "PHẠM TẤN LỘC"
type input "TÂN MỸ,LẤP VÒ, ĐỒNG THÁP"
type input "0906382929"
type input "TÂM"
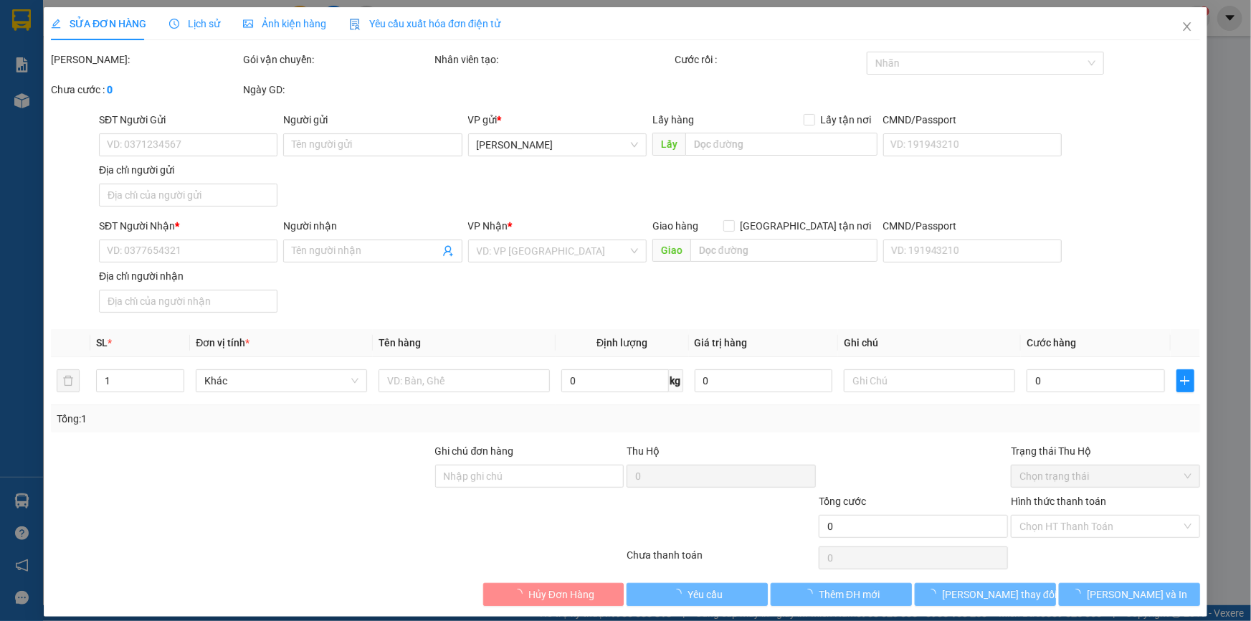
type input "30.000"
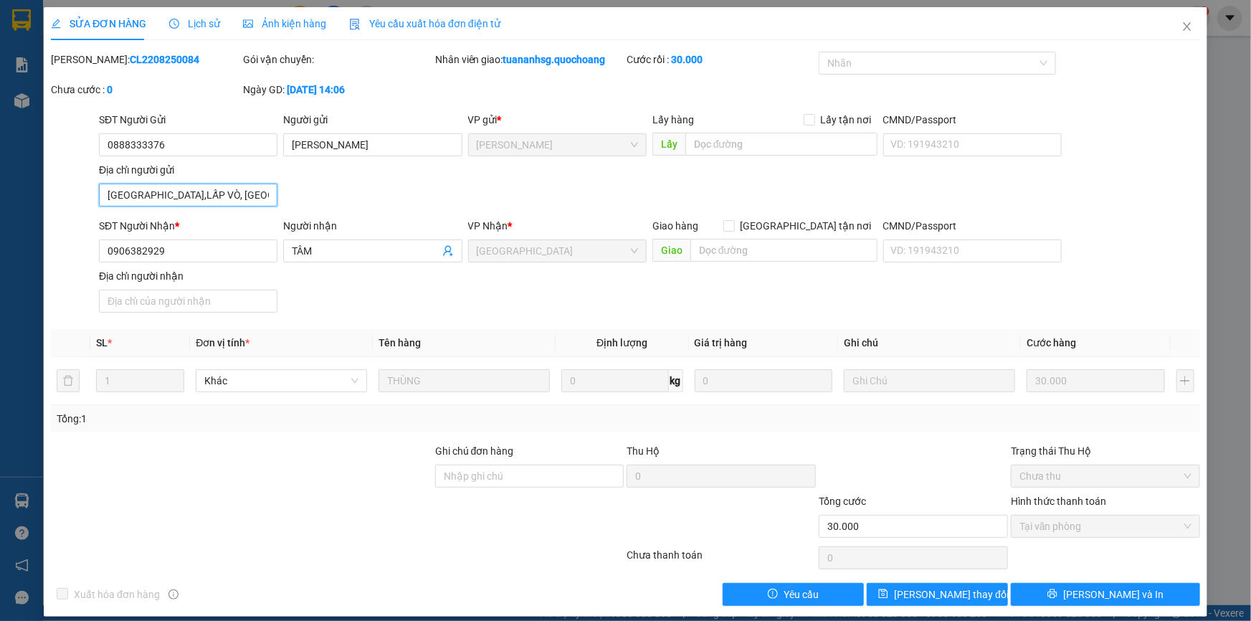
click at [232, 197] on input "TÂN MỸ,LẤP VÒ, ĐỒNG THÁP" at bounding box center [188, 195] width 179 height 23
click at [1182, 25] on icon "close" at bounding box center [1187, 26] width 11 height 11
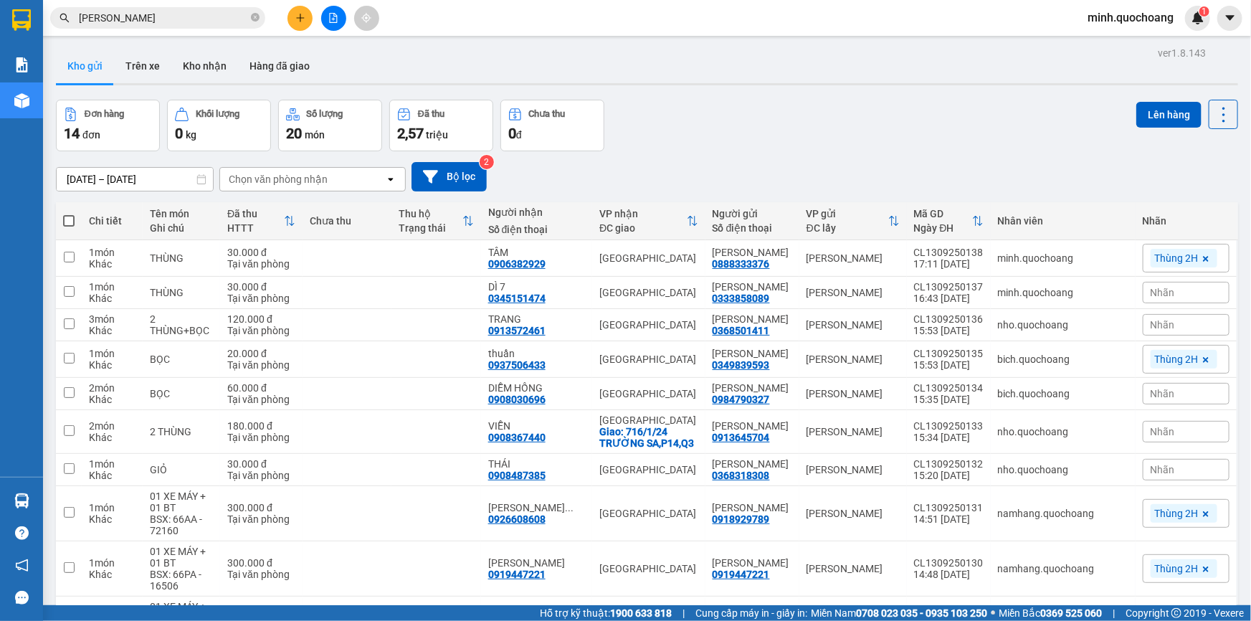
click at [183, 16] on input "PHẠM TẤN LỘC" at bounding box center [163, 18] width 169 height 16
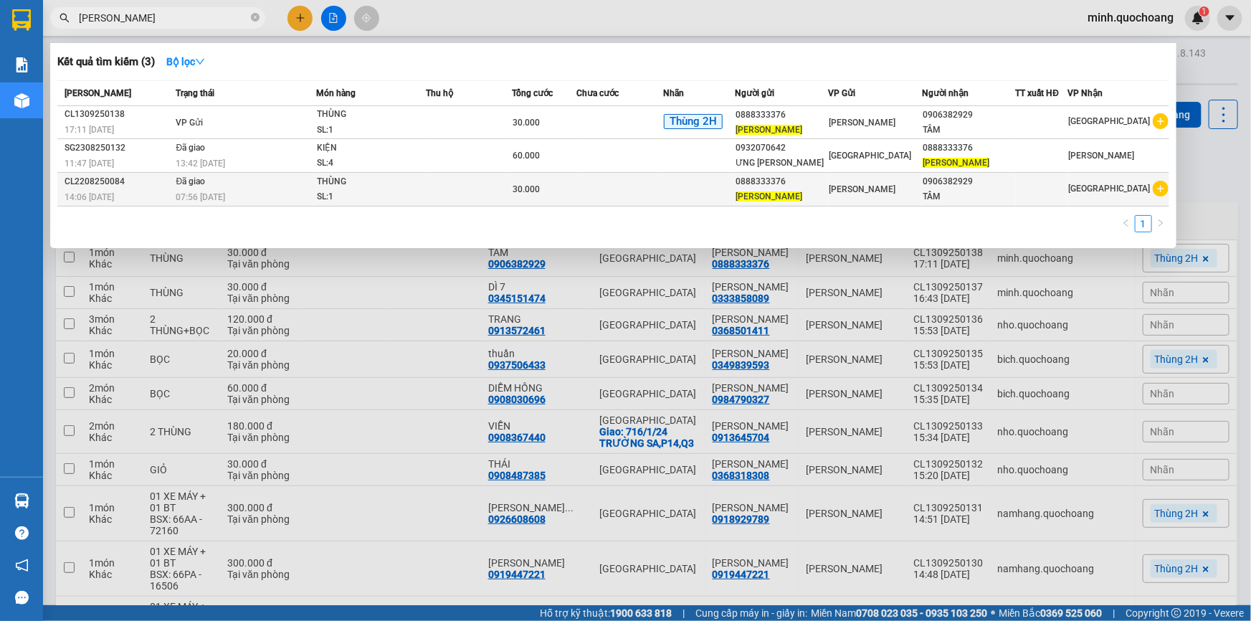
click at [828, 194] on div "PHẠM TẤN LỘC" at bounding box center [782, 196] width 92 height 15
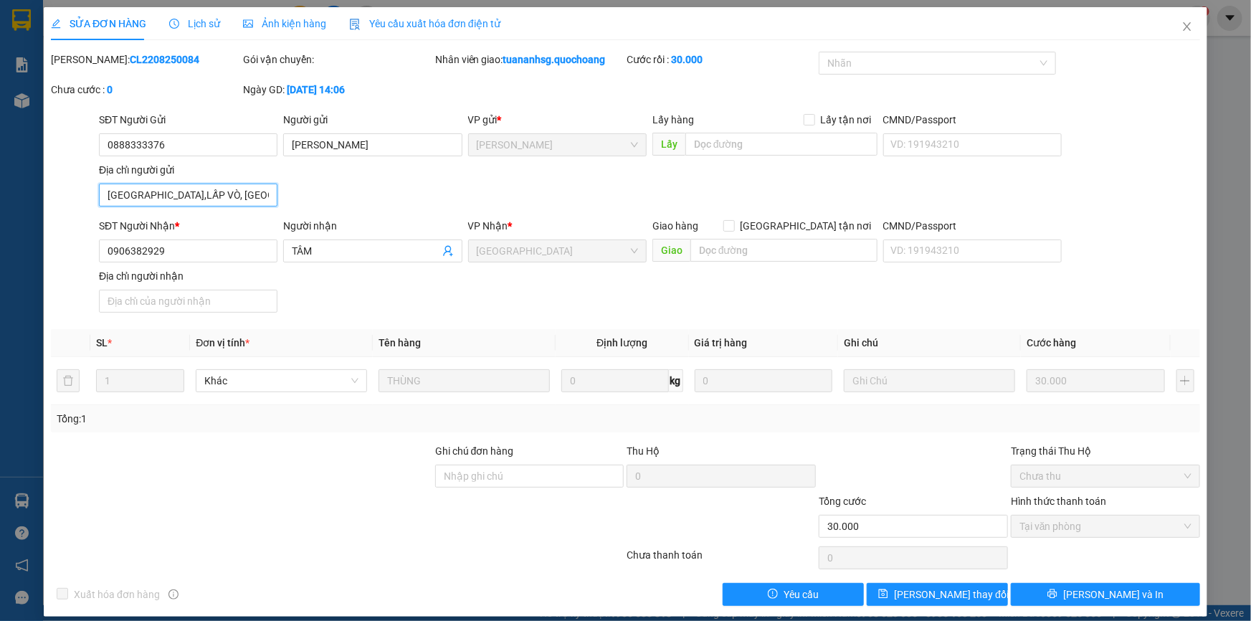
click at [244, 204] on input "TÂN MỸ,LẤP VÒ, ĐỒNG THÁP" at bounding box center [188, 195] width 179 height 23
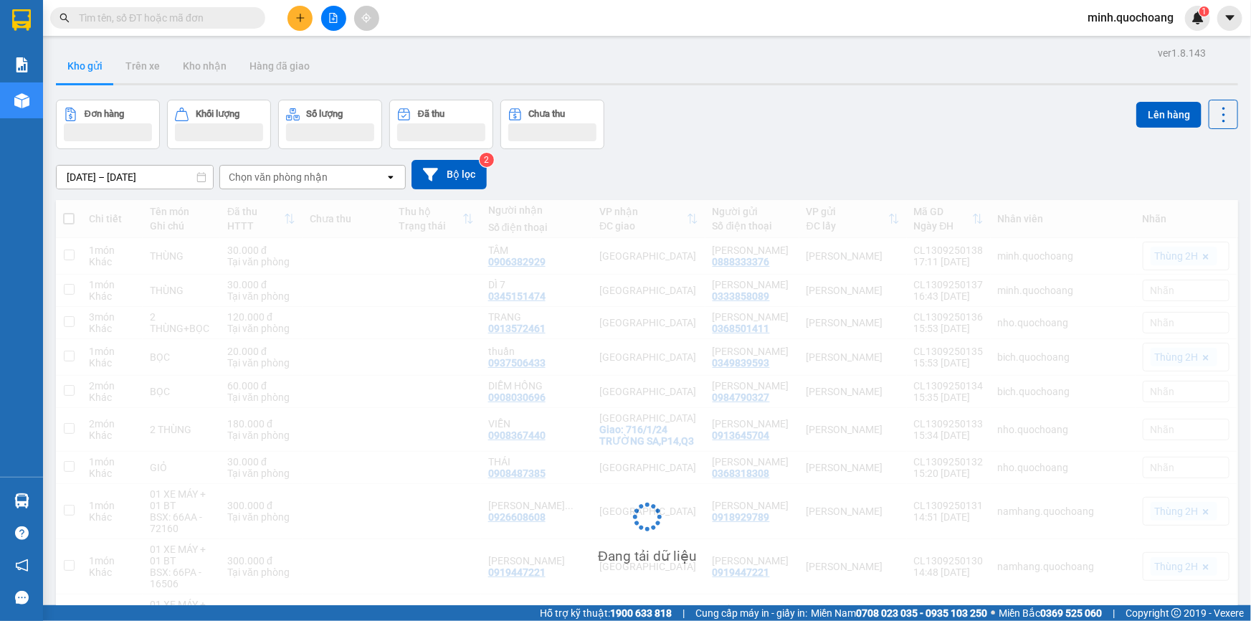
click at [853, 135] on div "Đơn hàng Khối lượng Số lượng Đã thu Chưa thu Lên hàng" at bounding box center [647, 124] width 1183 height 49
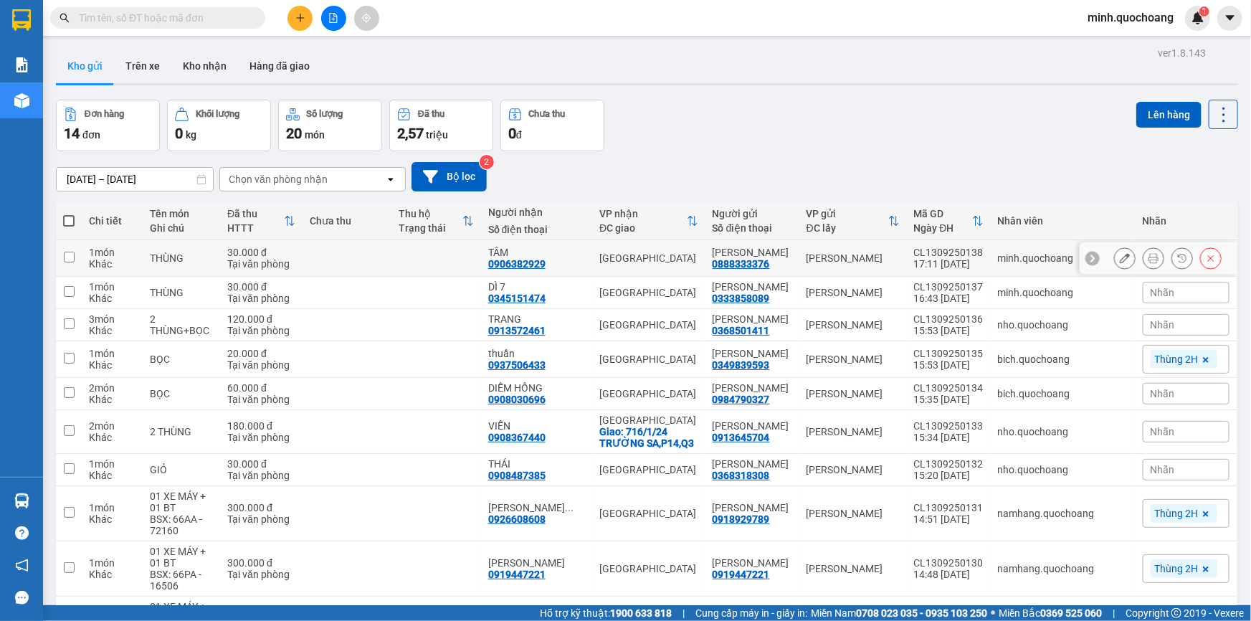
click at [1120, 258] on icon at bounding box center [1125, 258] width 10 height 10
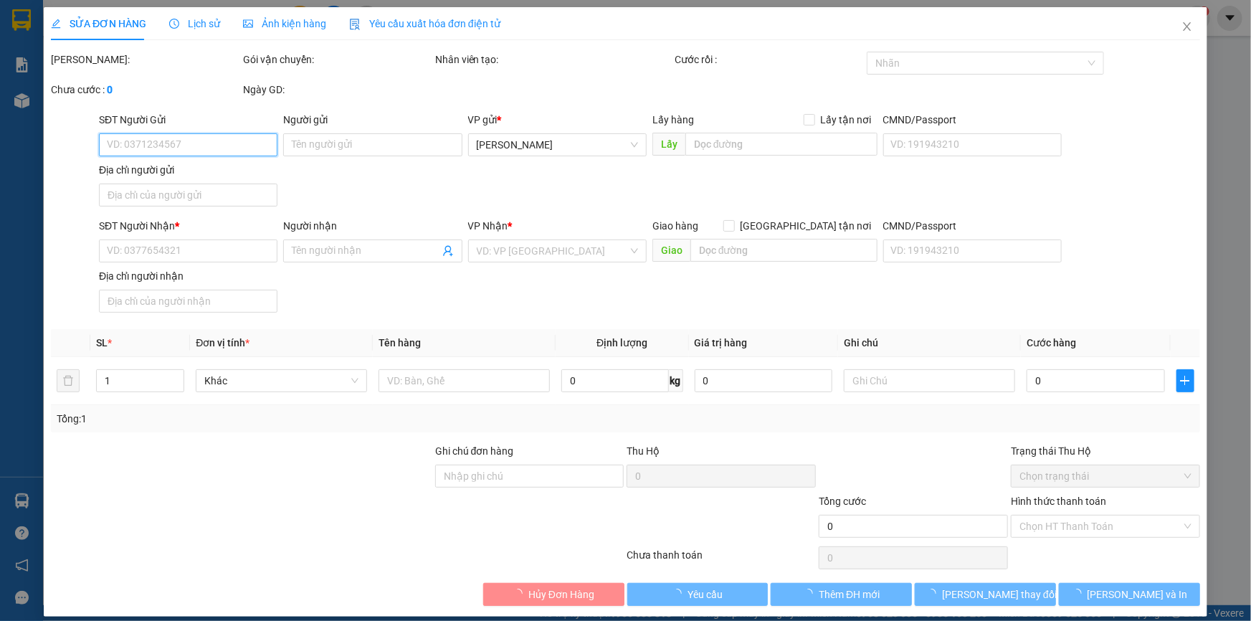
type input "0888333376"
type input "PHẠM TẤN LỘC"
type input "0906382929"
type input "TÂM"
type input "30.000"
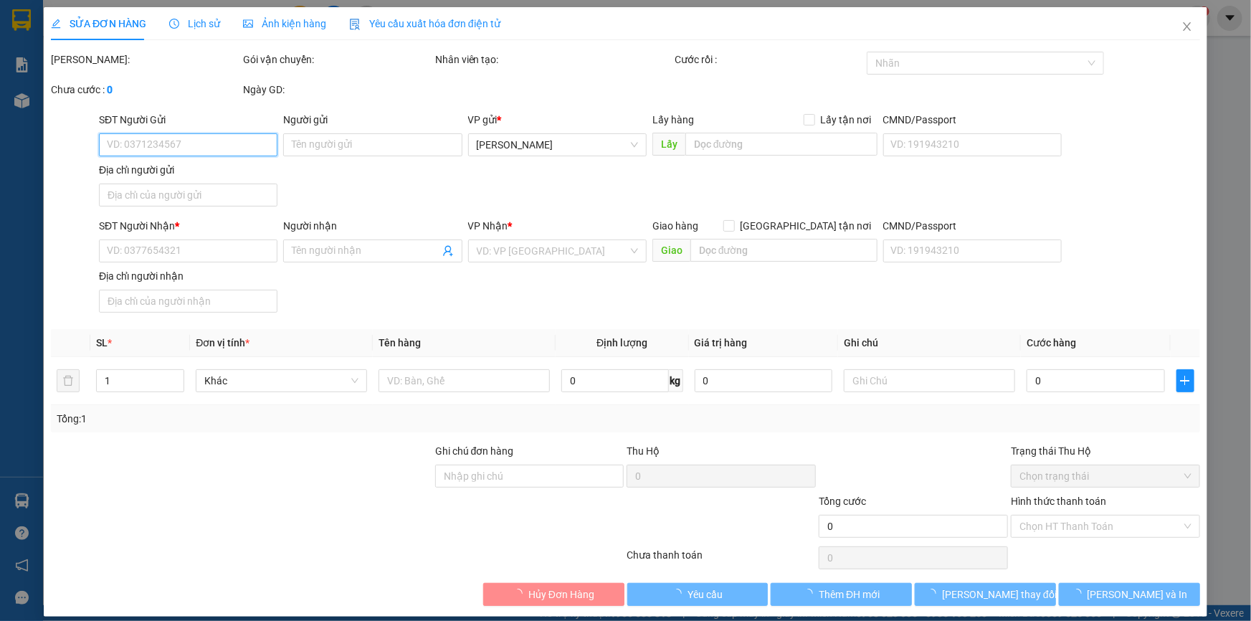
type input "0"
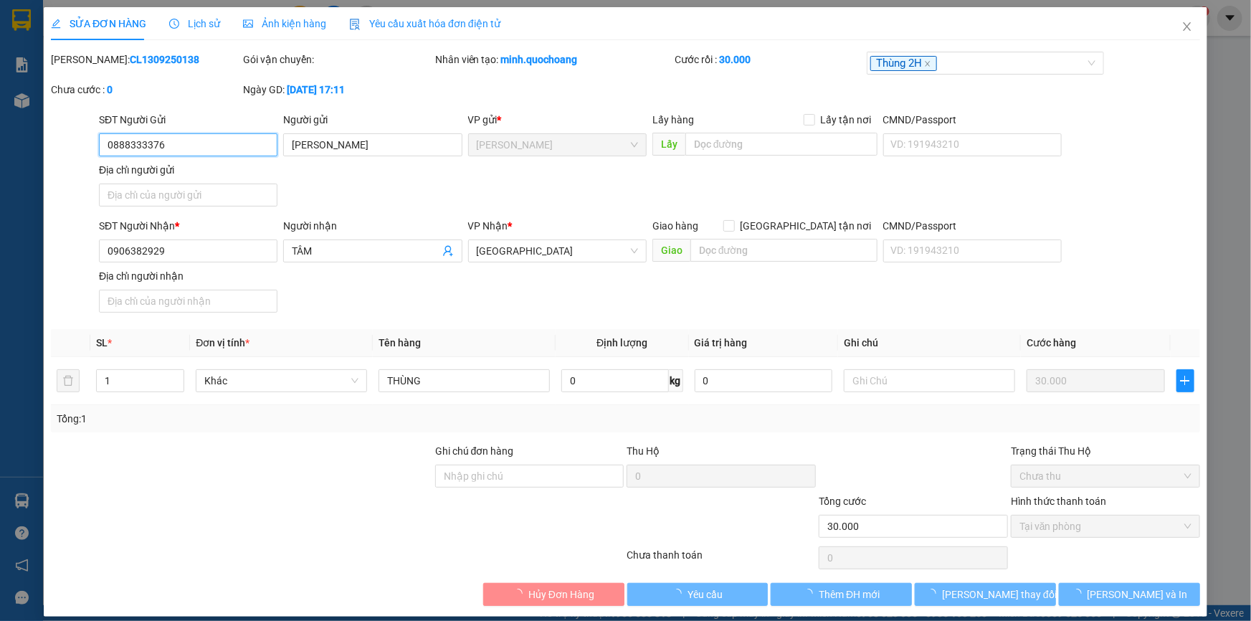
click at [237, 143] on input "0888333376" at bounding box center [188, 144] width 179 height 23
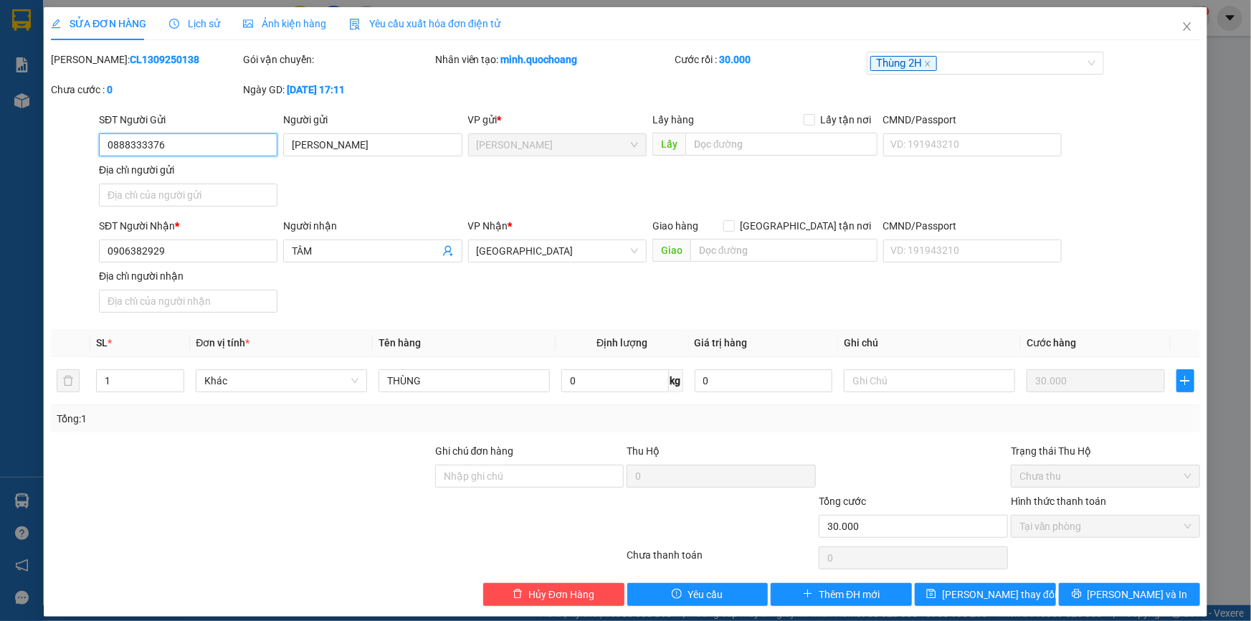
click at [237, 143] on input "0888333376" at bounding box center [188, 144] width 179 height 23
click at [375, 148] on input "PHẠM TẤN LỘC" at bounding box center [372, 144] width 179 height 23
click at [222, 200] on input "Địa chỉ người gửi" at bounding box center [188, 195] width 179 height 23
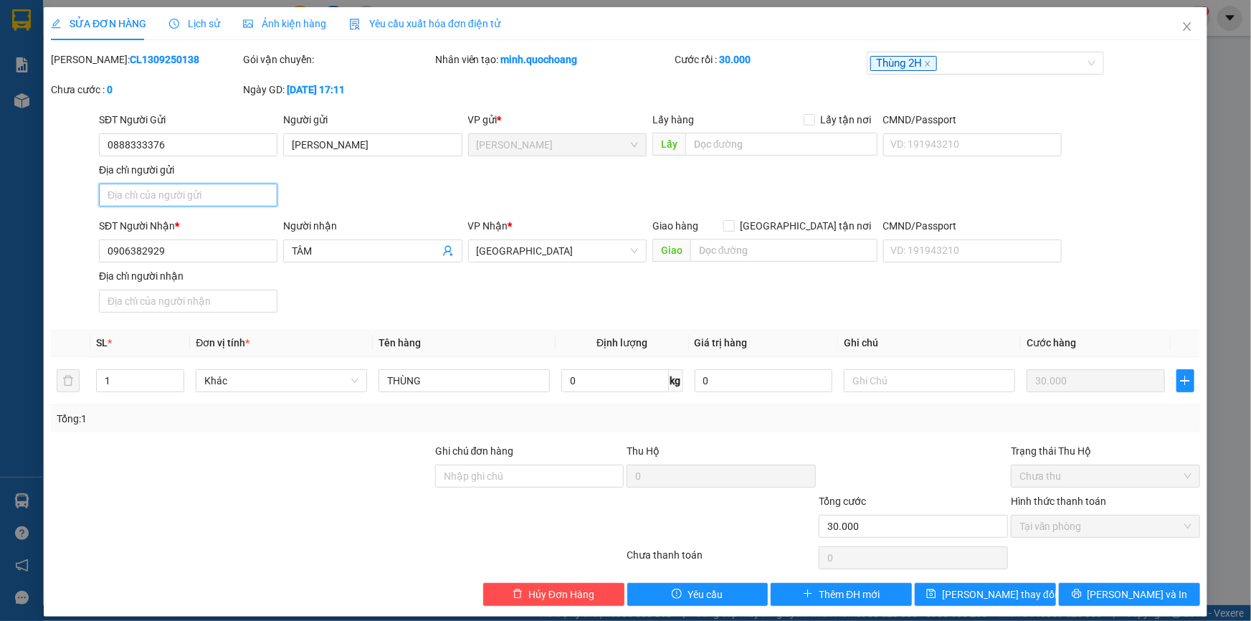
paste input "TÂN MỸ,LẤP VÒ, ĐỒNG THÁP"
type input "TÂN MỸ,LẤP VÒ, ĐỒNG THÁP"
click at [1119, 597] on span "Lưu và In" at bounding box center [1138, 595] width 100 height 16
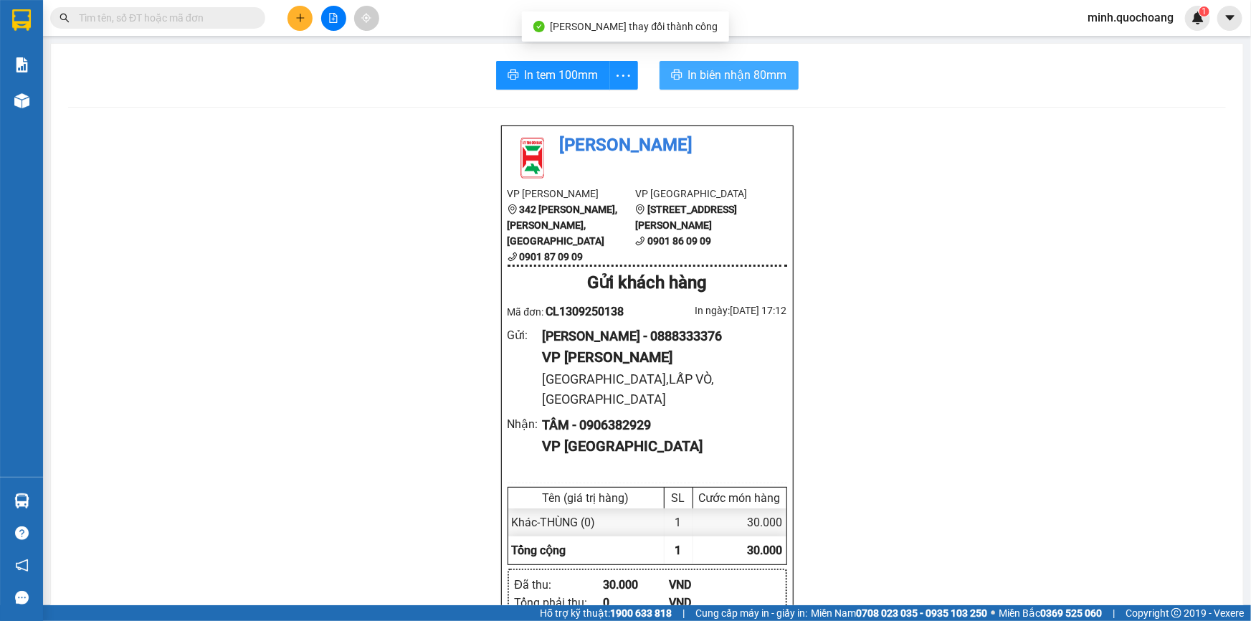
click at [747, 78] on span "In biên nhận 80mm" at bounding box center [737, 75] width 99 height 18
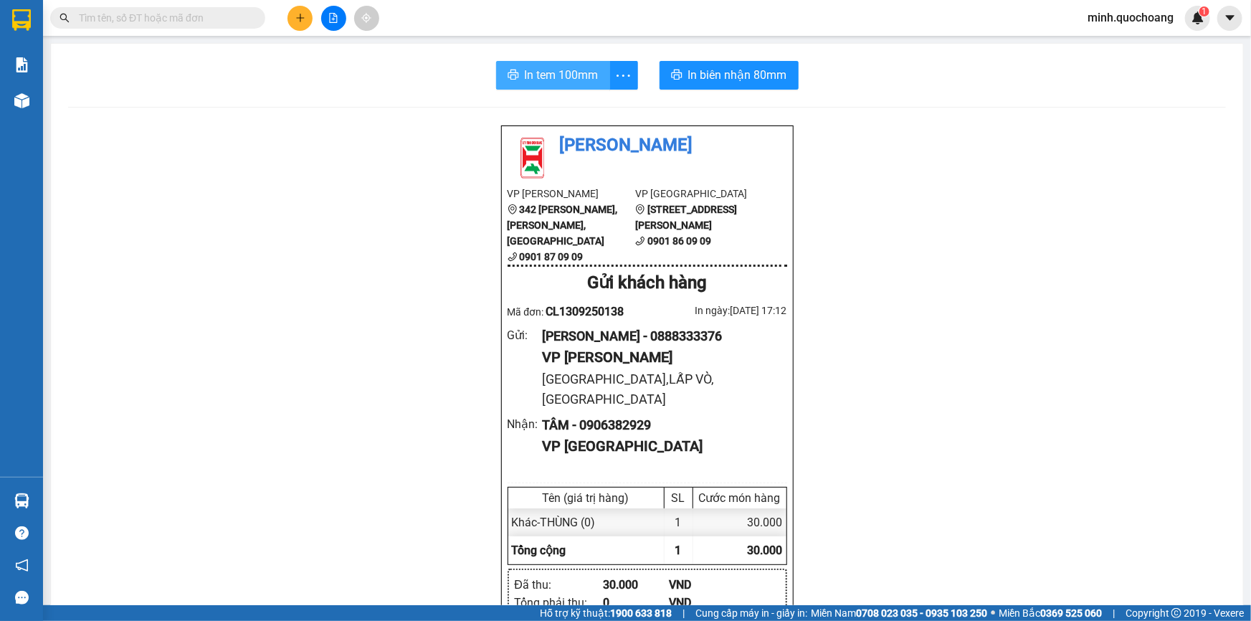
click at [534, 72] on span "In tem 100mm" at bounding box center [562, 75] width 74 height 18
click at [203, 19] on input "text" at bounding box center [163, 18] width 169 height 16
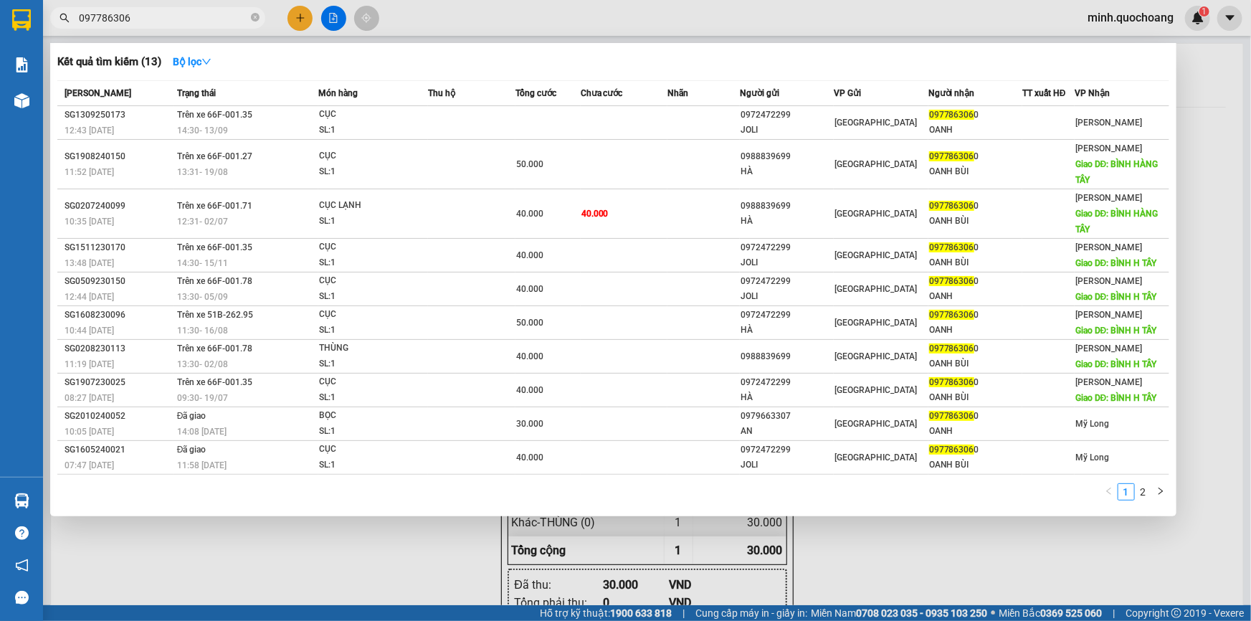
type input "0977863060"
